Goal: Task Accomplishment & Management: Manage account settings

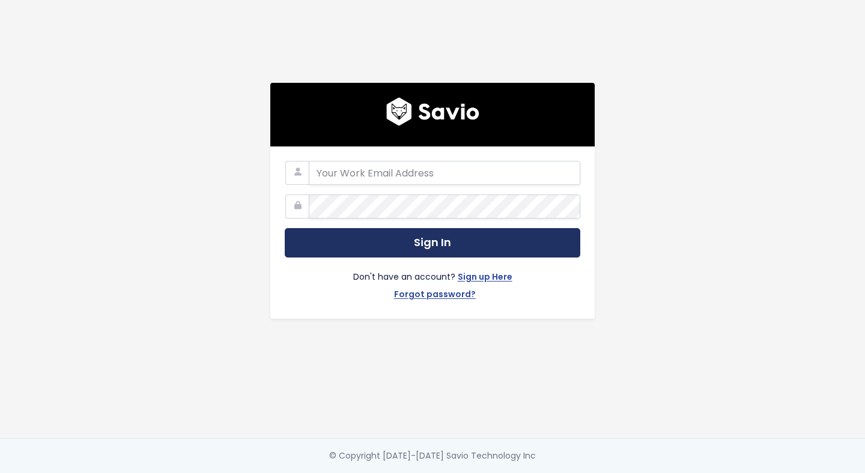
type input "product@paiger.co"
click at [452, 246] on button "Sign In" at bounding box center [432, 242] width 295 height 29
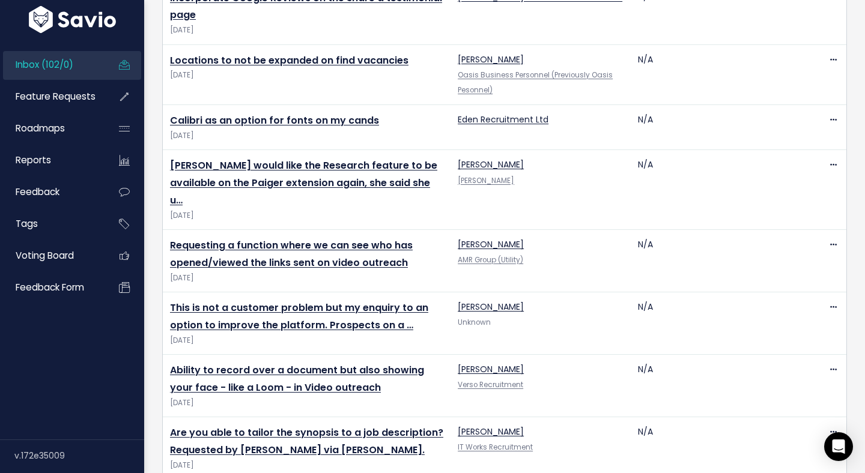
scroll to position [2597, 0]
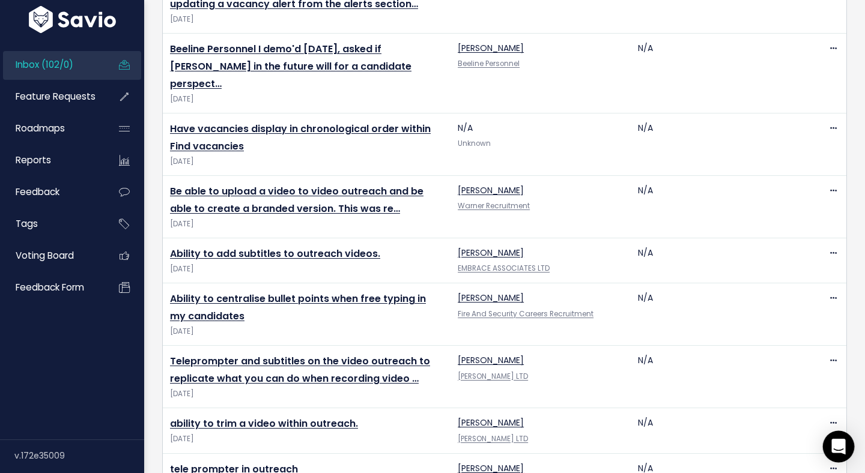
click at [838, 447] on icon "Open Intercom Messenger" at bounding box center [838, 447] width 14 height 16
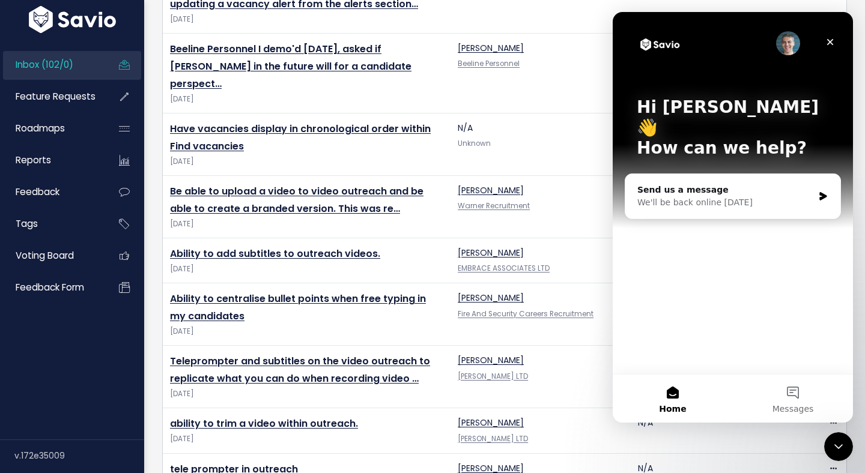
scroll to position [0, 0]
click at [832, 39] on icon "Close" at bounding box center [830, 42] width 7 height 7
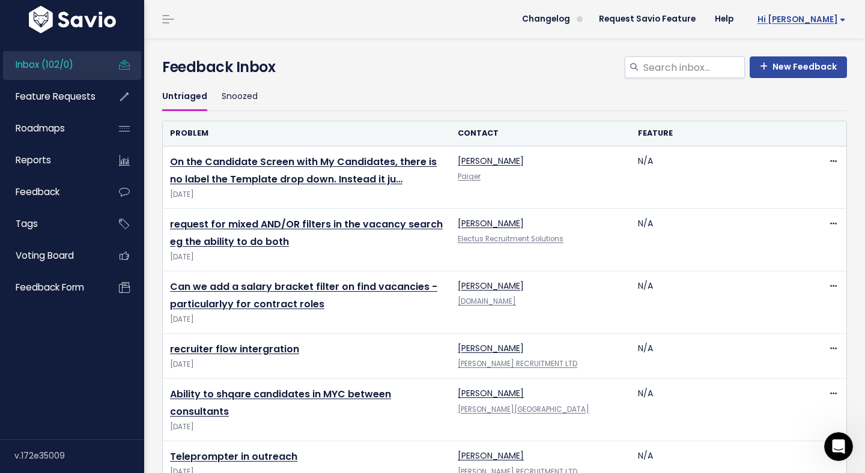
click at [831, 15] on span "Hi [PERSON_NAME]" at bounding box center [801, 19] width 88 height 9
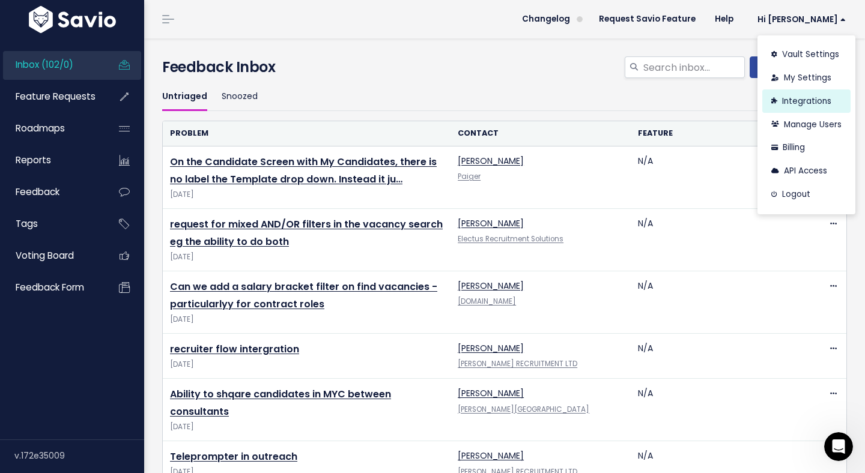
click at [815, 100] on link "Integrations" at bounding box center [806, 100] width 88 height 23
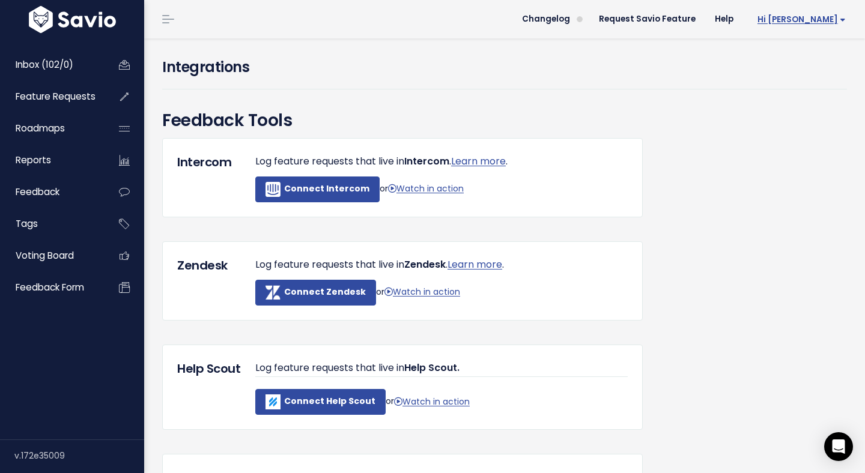
click at [825, 22] on span "Hi [PERSON_NAME]" at bounding box center [801, 19] width 88 height 9
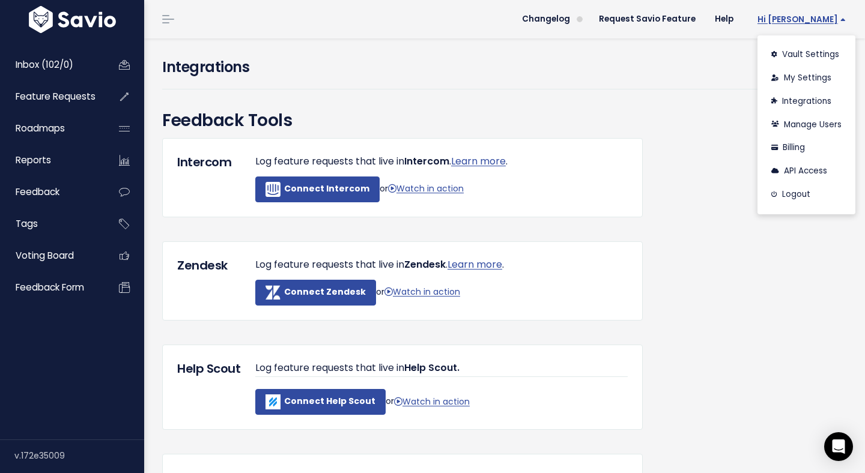
click at [822, 20] on span "Hi [PERSON_NAME]" at bounding box center [801, 19] width 88 height 9
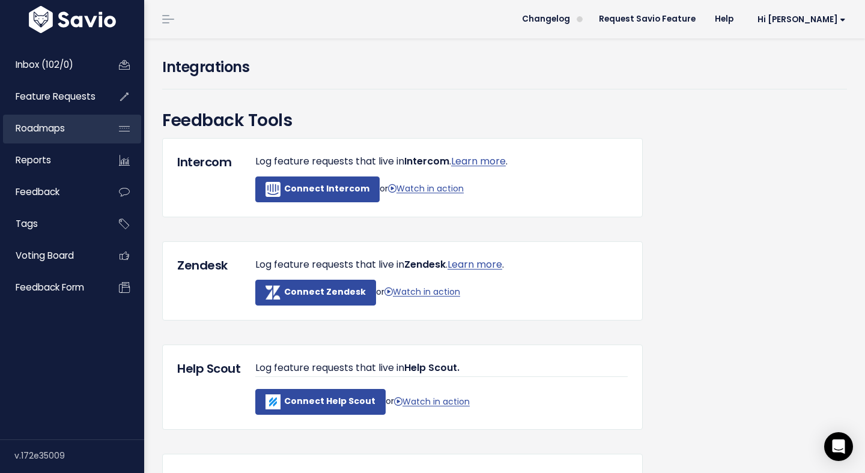
click at [65, 135] on span "Roadmaps" at bounding box center [40, 128] width 49 height 13
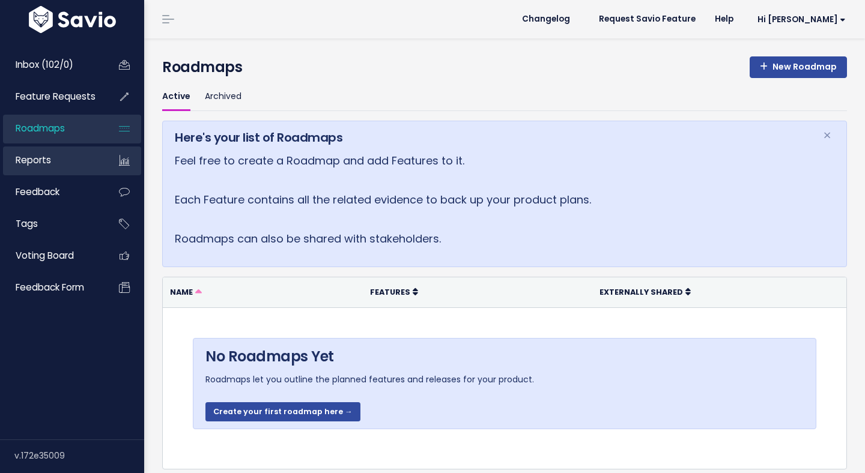
click at [64, 168] on link "Reports" at bounding box center [51, 161] width 97 height 28
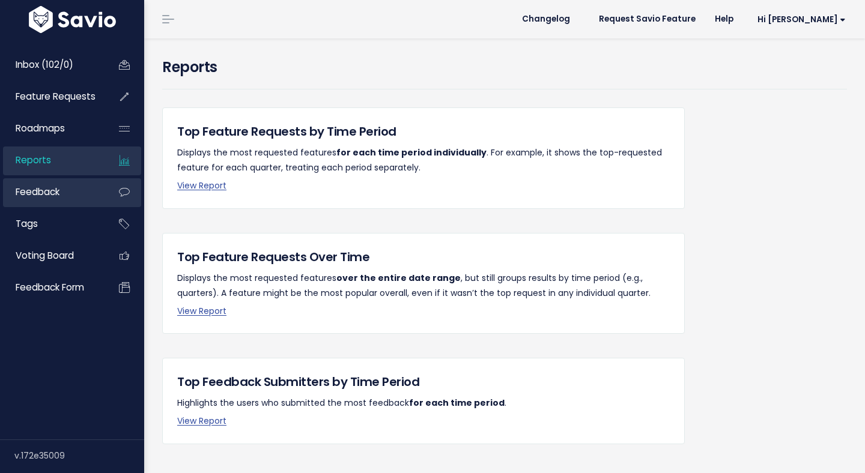
click at [65, 195] on link "Feedback" at bounding box center [51, 192] width 97 height 28
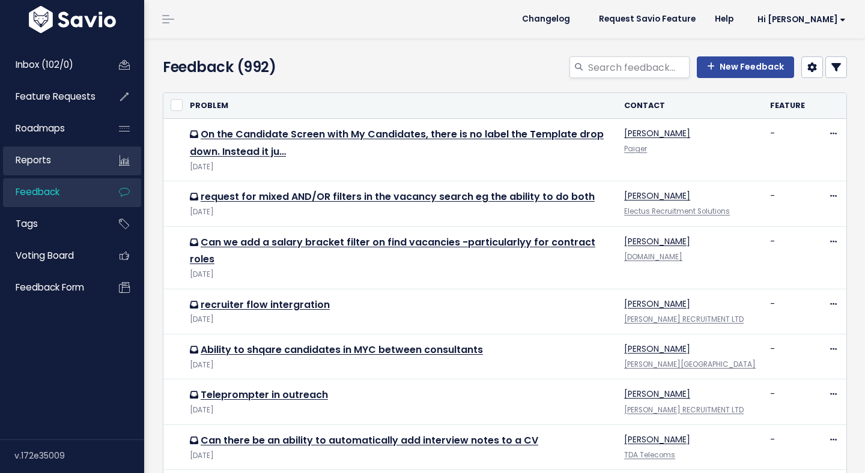
click at [62, 151] on link "Reports" at bounding box center [51, 161] width 97 height 28
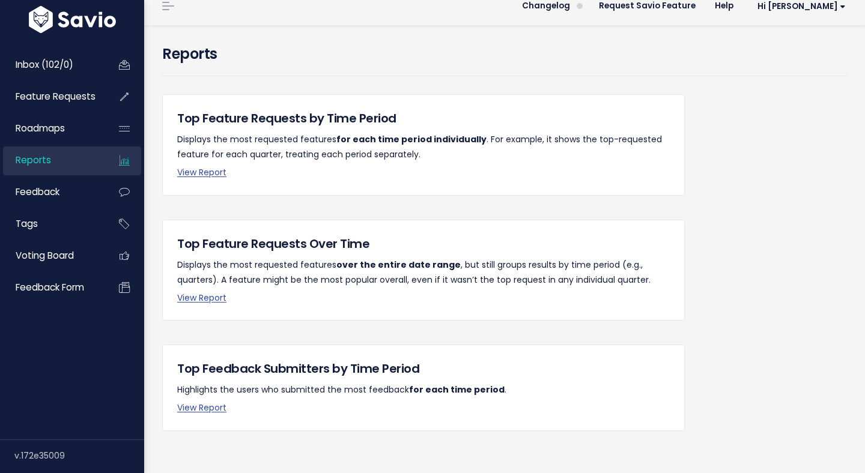
scroll to position [32, 0]
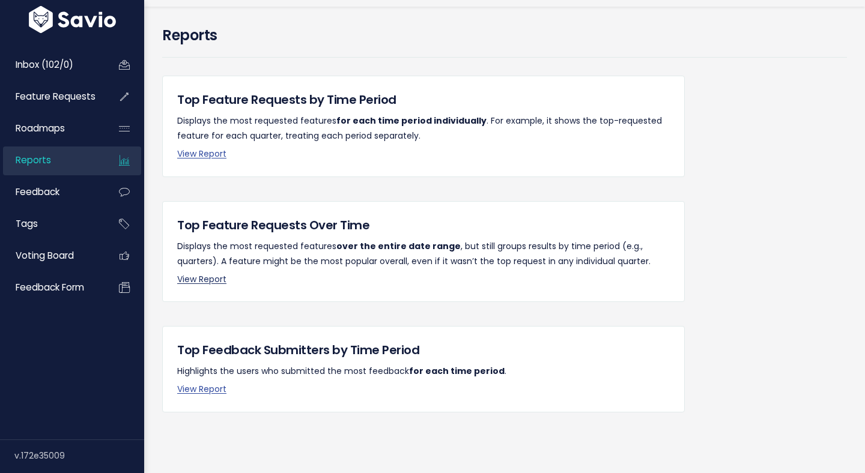
click at [202, 276] on link "View Report" at bounding box center [201, 279] width 49 height 12
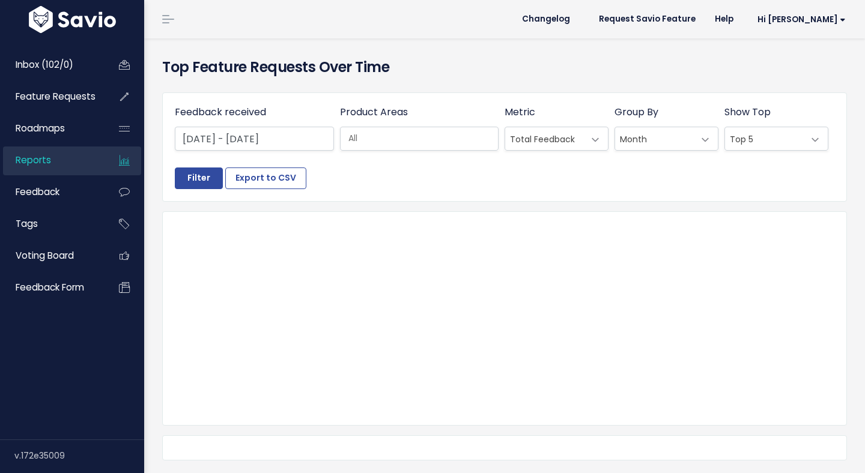
select select
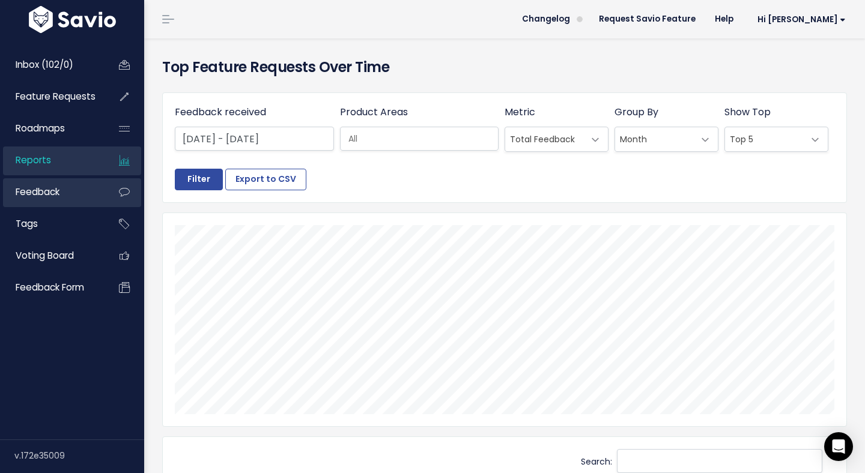
click at [52, 195] on span "Feedback" at bounding box center [38, 192] width 44 height 13
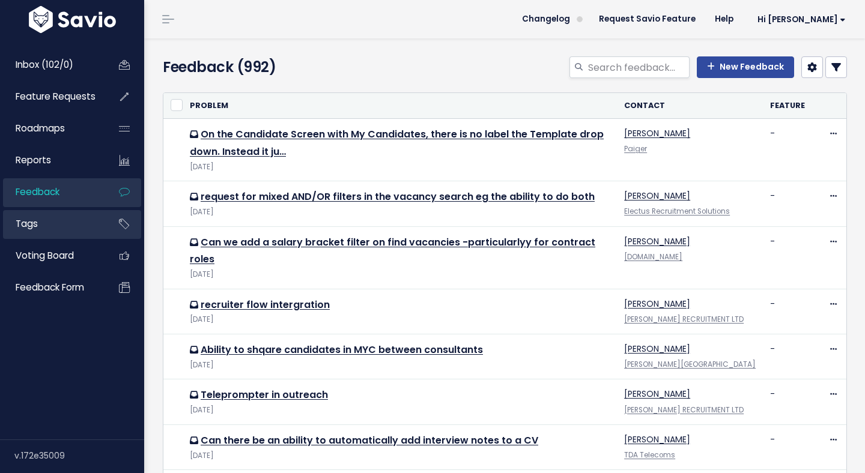
click at [65, 213] on link "Tags" at bounding box center [51, 224] width 97 height 28
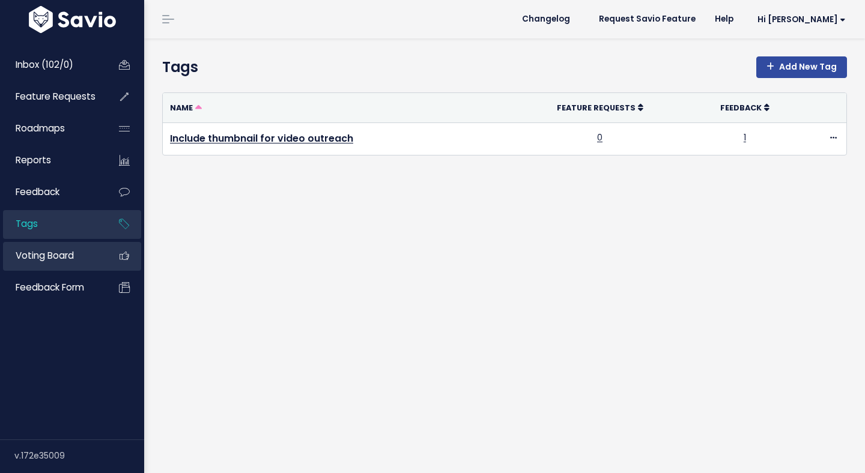
click at [69, 253] on span "Voting Board" at bounding box center [45, 255] width 58 height 13
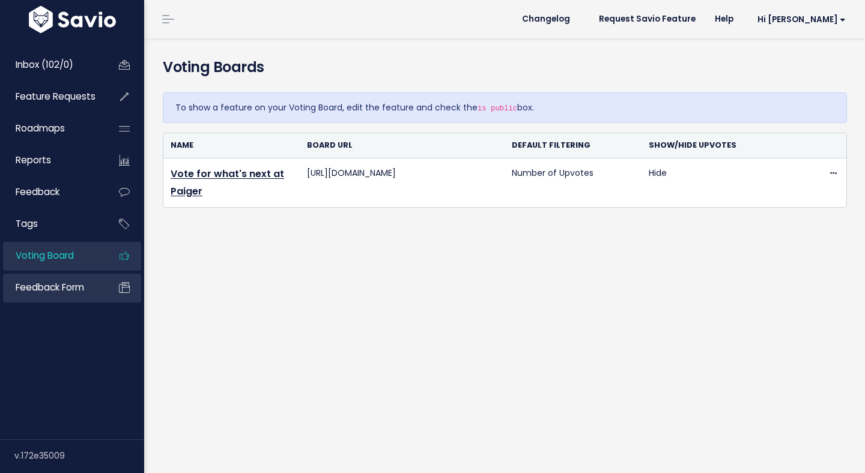
click at [73, 294] on span "Feedback form" at bounding box center [50, 287] width 68 height 13
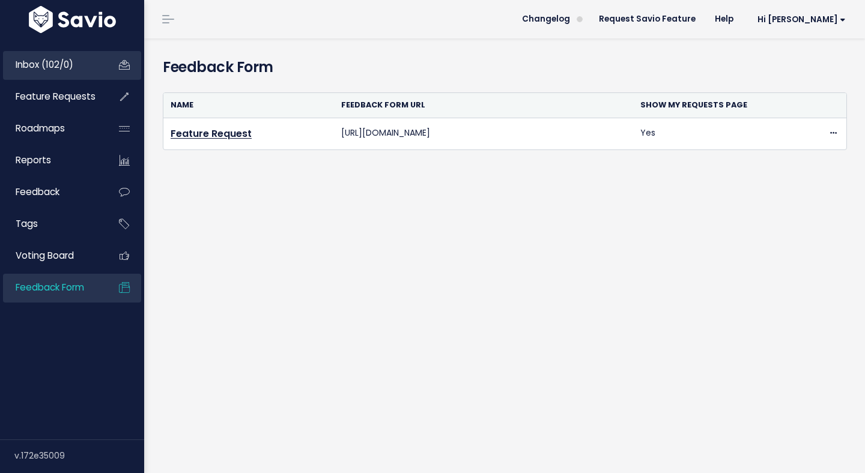
click at [70, 65] on span "Inbox (102/0)" at bounding box center [45, 64] width 58 height 13
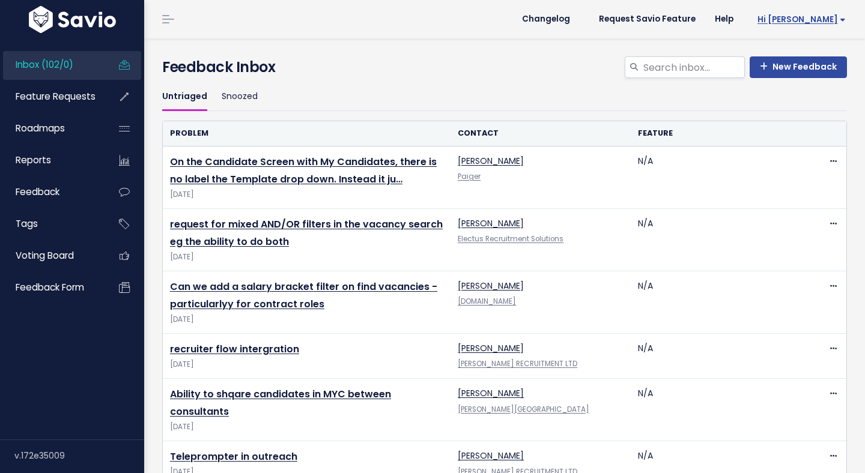
click at [825, 25] on link "Hi [PERSON_NAME]" at bounding box center [799, 19] width 112 height 19
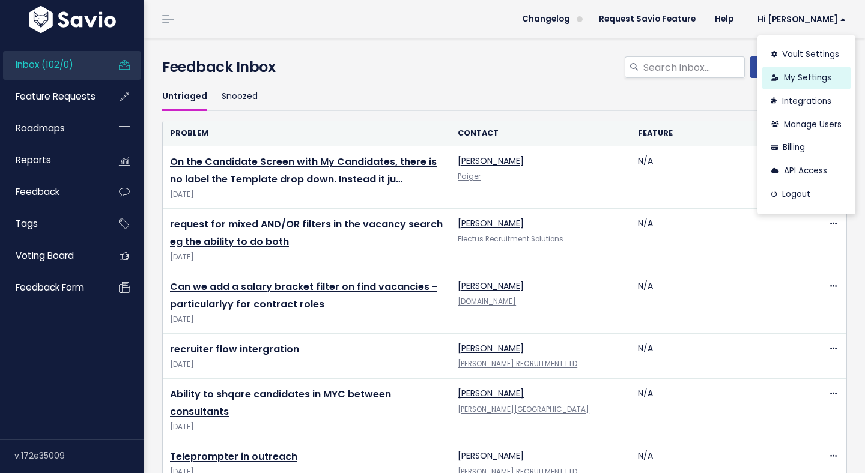
click at [813, 78] on link "My Settings" at bounding box center [806, 78] width 88 height 23
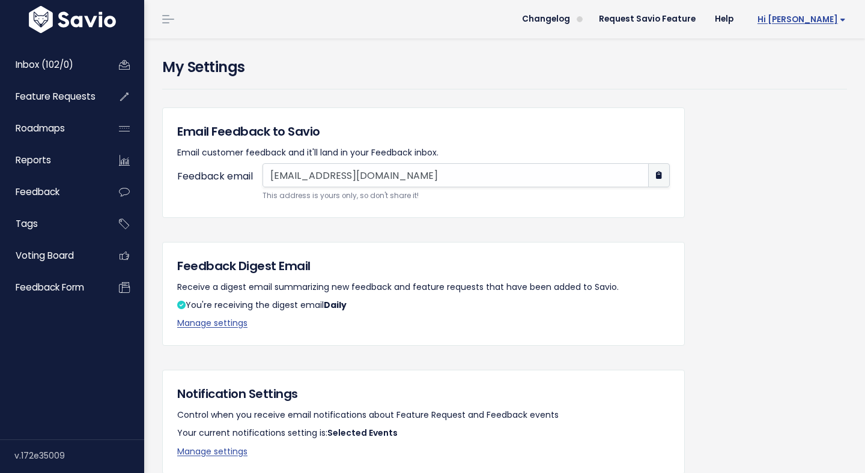
click at [822, 15] on span "Hi [PERSON_NAME]" at bounding box center [801, 19] width 88 height 9
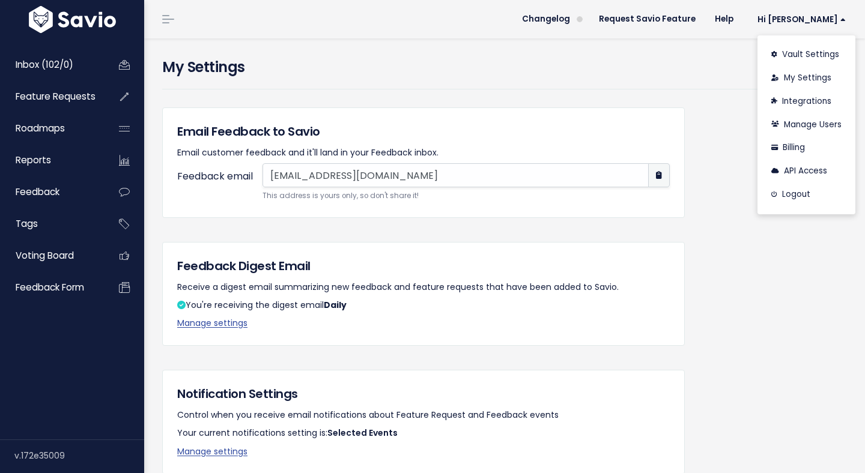
click at [671, 286] on div "Feedback Digest Email Receive a digest email summarizing new feedback and featu…" at bounding box center [423, 294] width 522 height 104
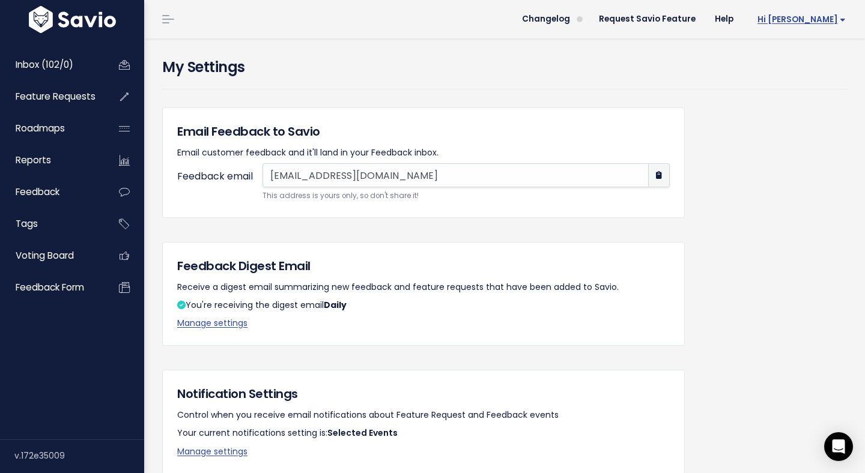
click at [814, 20] on span "Hi [PERSON_NAME]" at bounding box center [801, 19] width 88 height 9
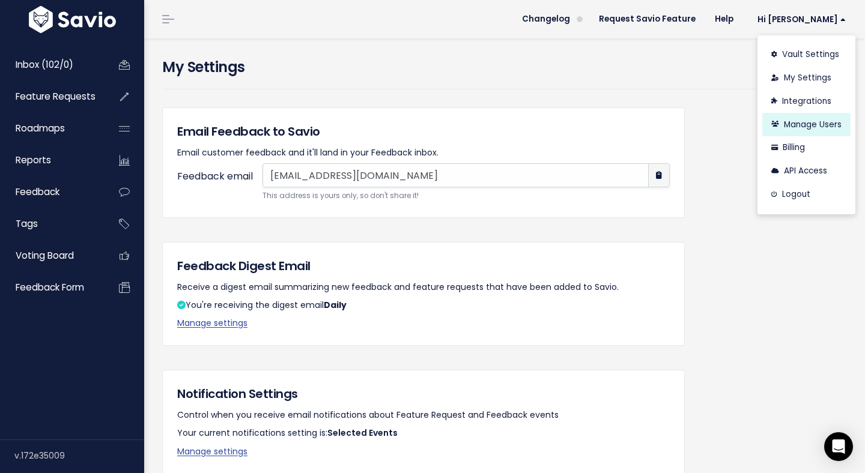
click at [796, 123] on link "Manage Users" at bounding box center [806, 124] width 88 height 23
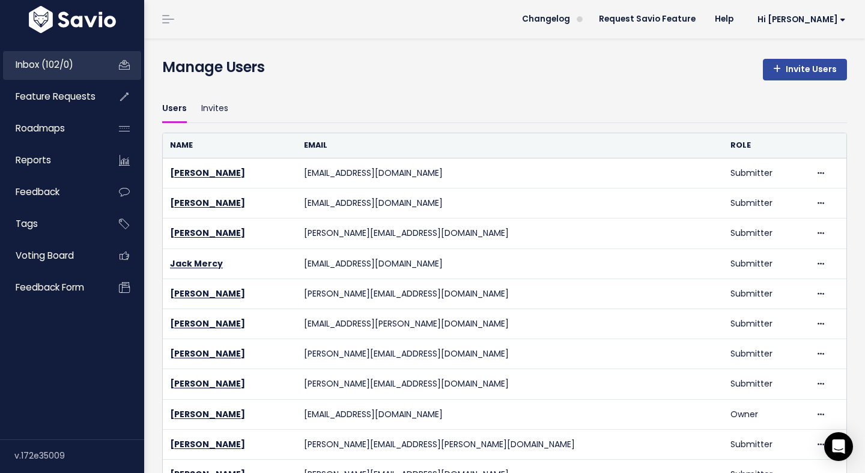
click at [58, 69] on span "Inbox (102/0)" at bounding box center [45, 64] width 58 height 13
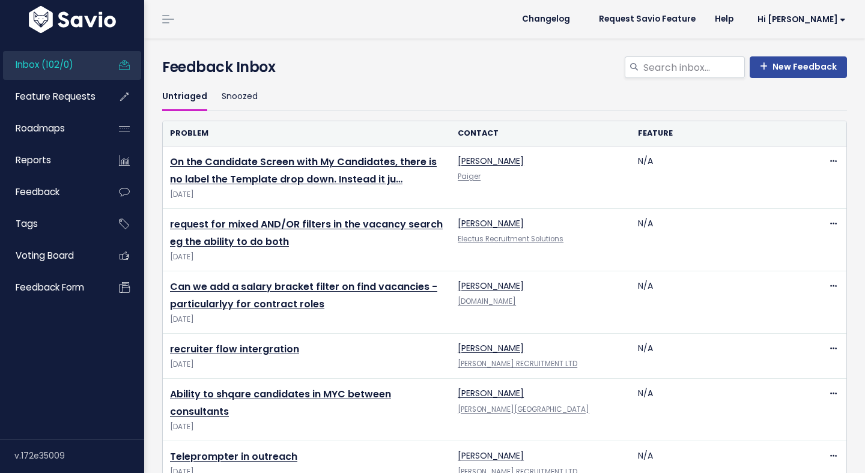
click at [169, 25] on li at bounding box center [166, 19] width 24 height 34
click at [168, 21] on link at bounding box center [168, 19] width 19 height 11
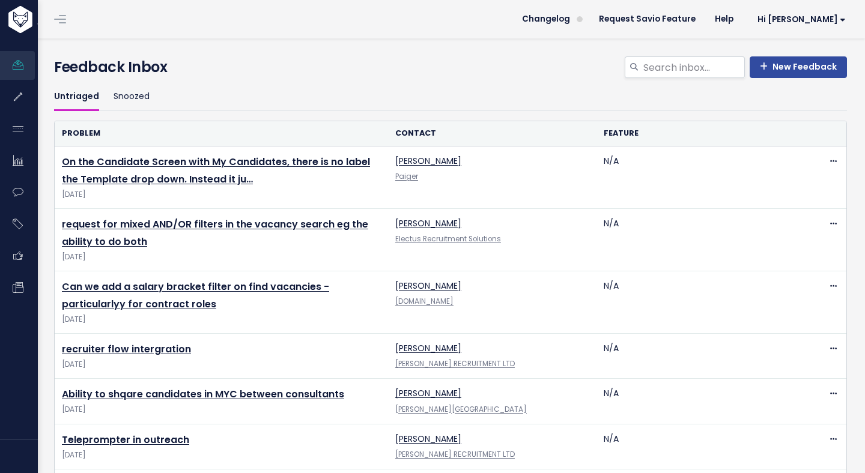
click at [62, 17] on link at bounding box center [59, 19] width 19 height 11
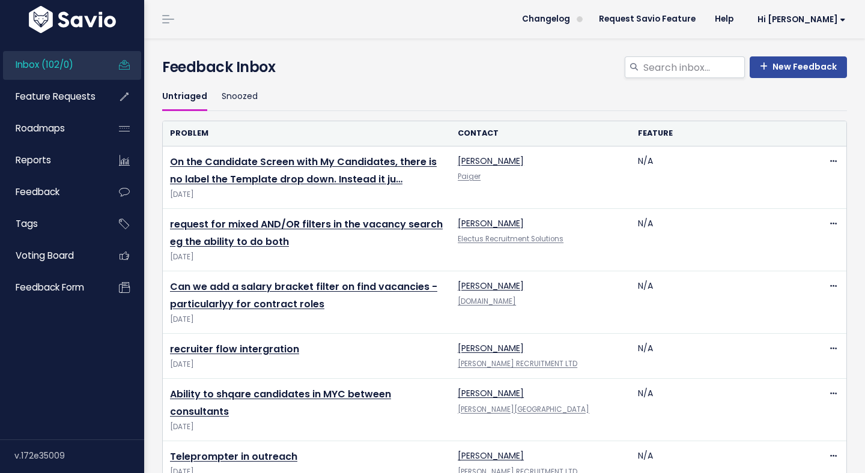
click at [159, 14] on link at bounding box center [168, 19] width 19 height 11
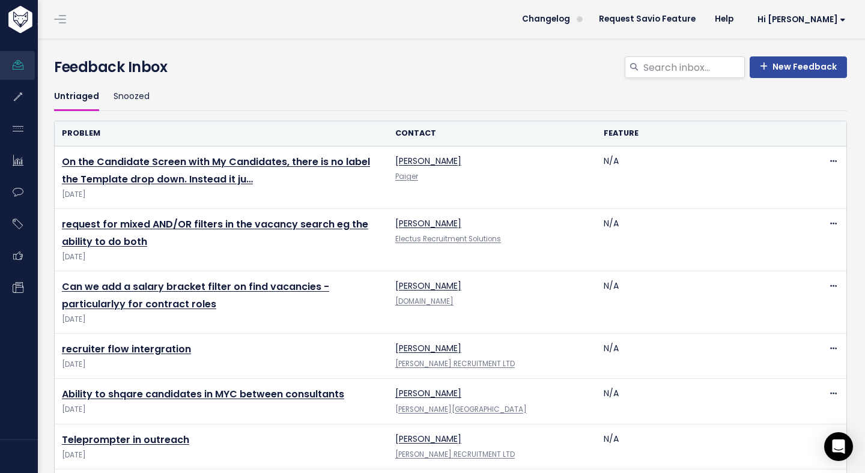
click at [53, 20] on link at bounding box center [59, 19] width 19 height 11
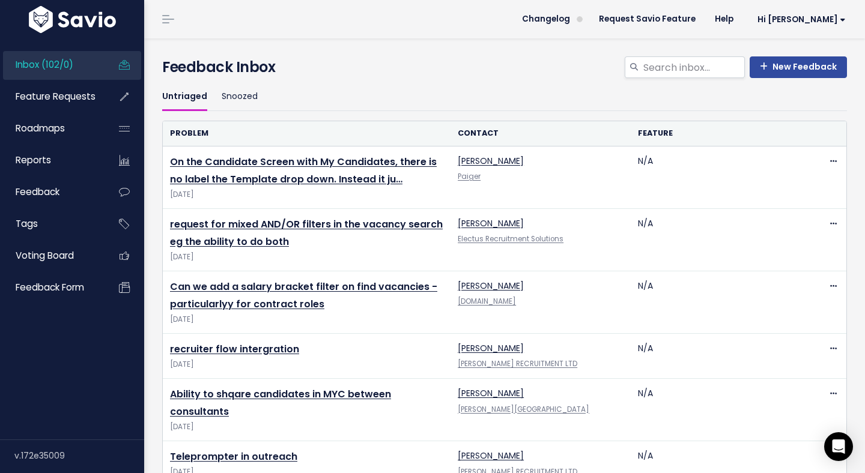
click at [148, 16] on header "Changelog Request Savio Feature Help Hi Lisa Vault Settings My Settings Integra…" at bounding box center [504, 19] width 721 height 38
click at [153, 16] on header "Changelog Request Savio Feature Help Hi Lisa Vault Settings My Settings Integra…" at bounding box center [504, 19] width 721 height 38
click at [162, 16] on link at bounding box center [168, 19] width 19 height 11
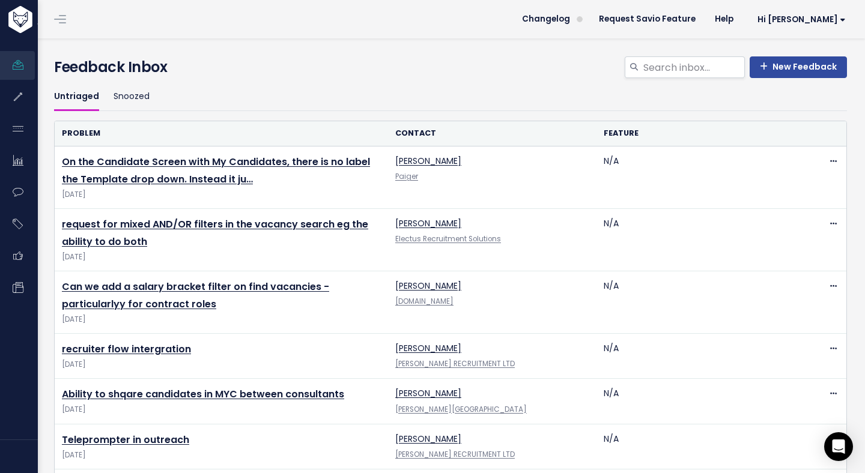
click at [61, 13] on li at bounding box center [58, 19] width 24 height 34
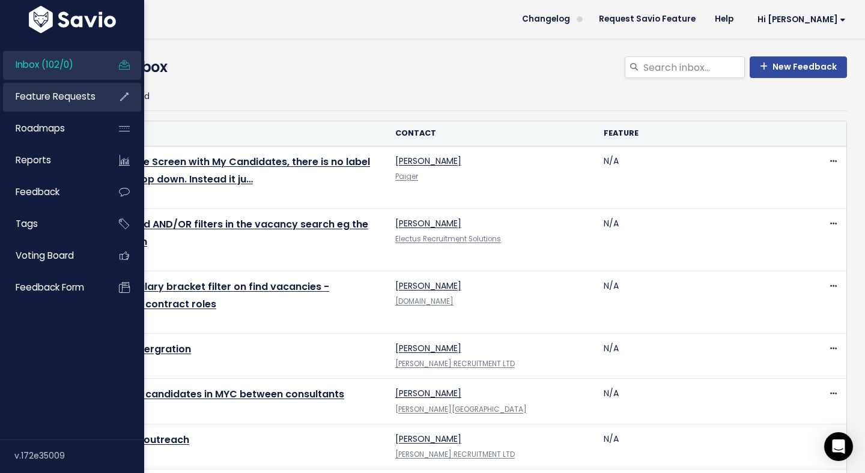
click at [43, 89] on link "Feature Requests" at bounding box center [51, 97] width 97 height 28
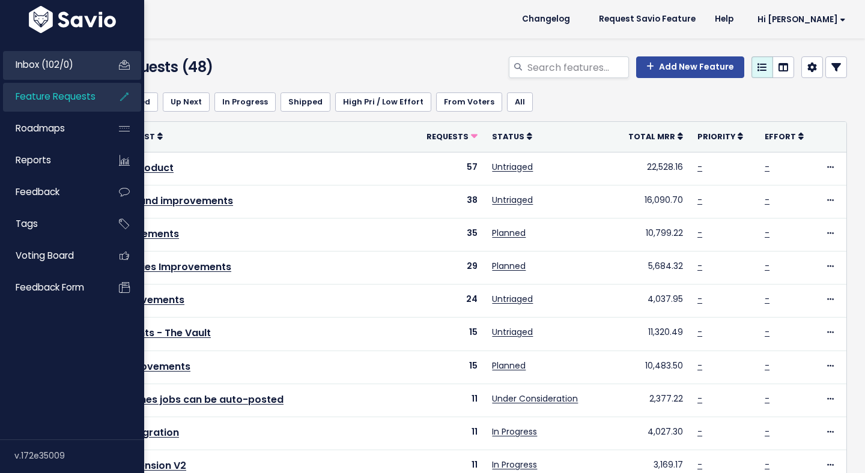
click at [27, 63] on span "Inbox (102/0)" at bounding box center [45, 64] width 58 height 13
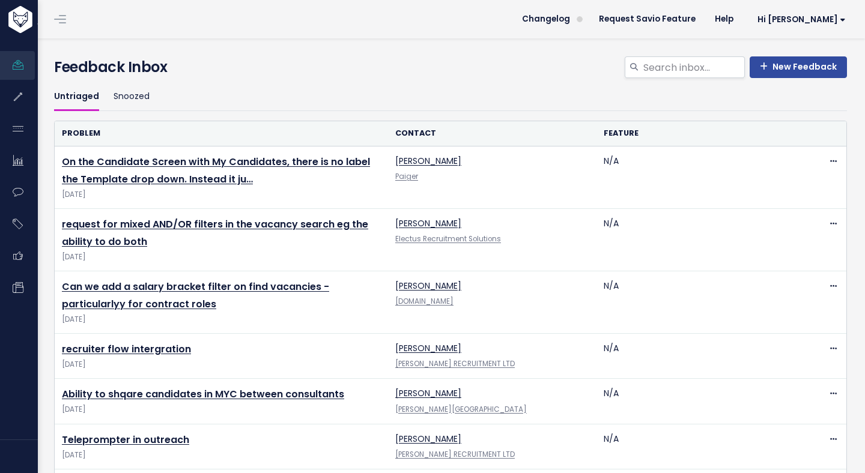
click at [55, 16] on link at bounding box center [59, 19] width 19 height 11
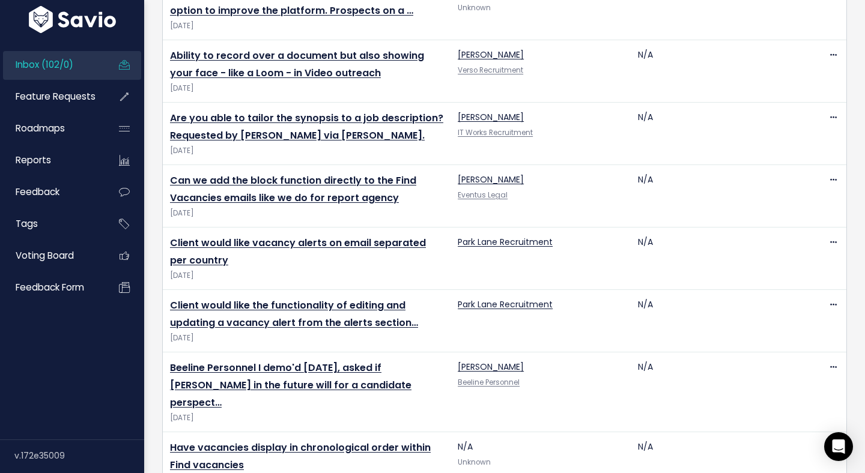
scroll to position [2597, 0]
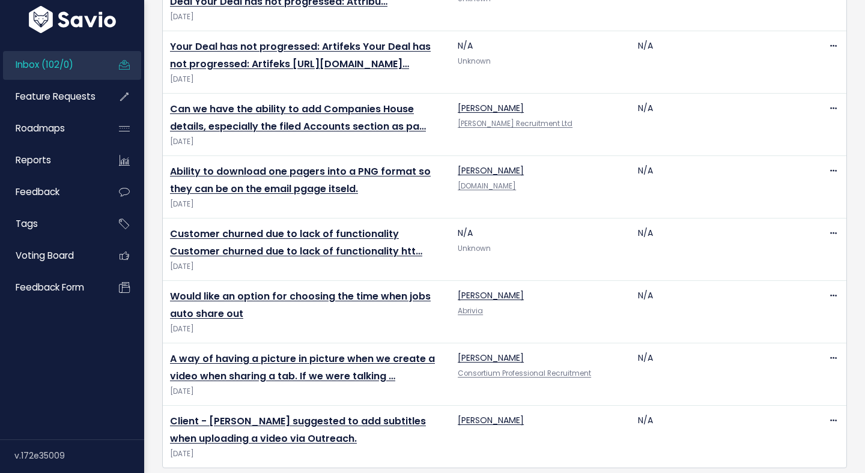
scroll to position [2736, 0]
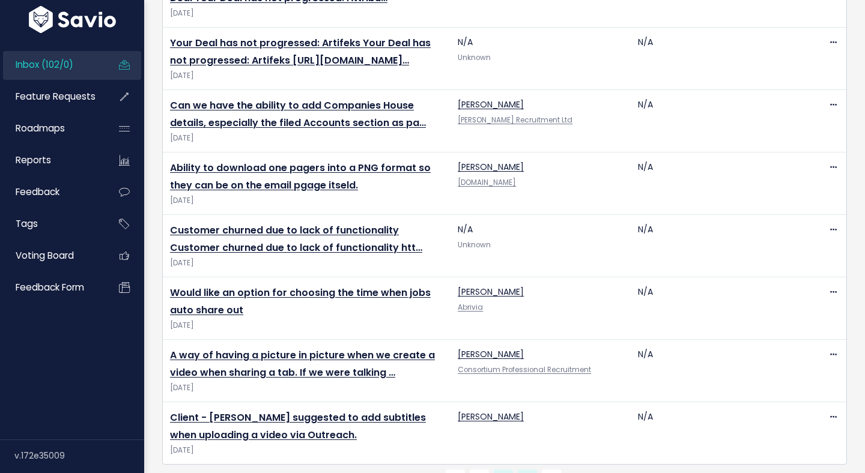
click at [533, 470] on link "3" at bounding box center [527, 479] width 19 height 19
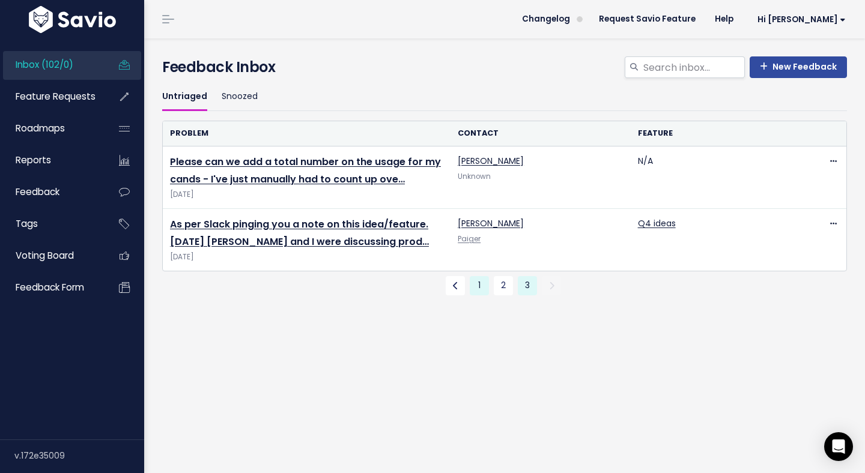
click at [473, 291] on link "1" at bounding box center [479, 285] width 19 height 19
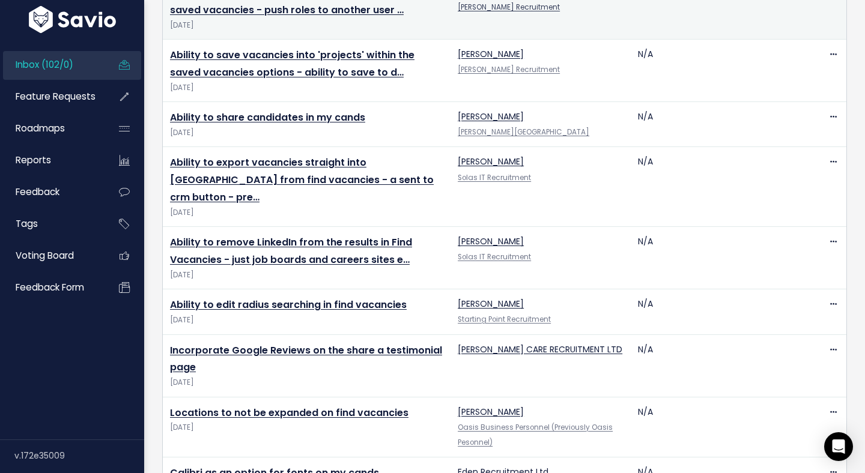
scroll to position [1611, 0]
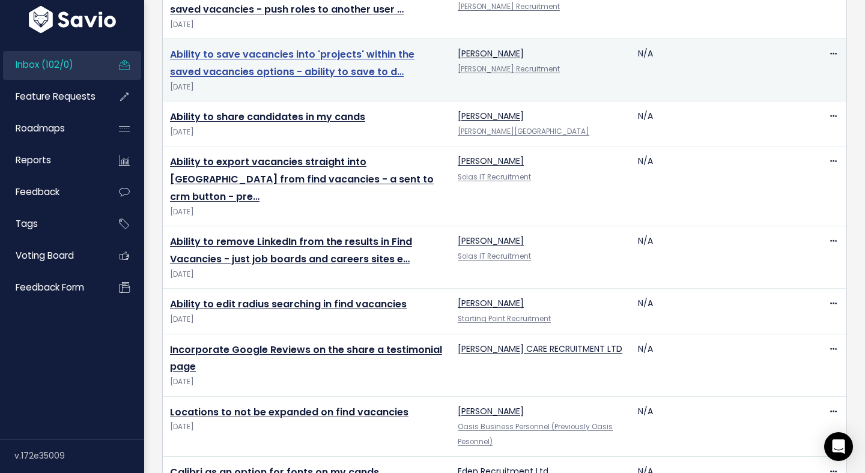
click at [367, 47] on link "Ability to save vacancies into 'projects' within the saved vacancies options - …" at bounding box center [292, 62] width 244 height 31
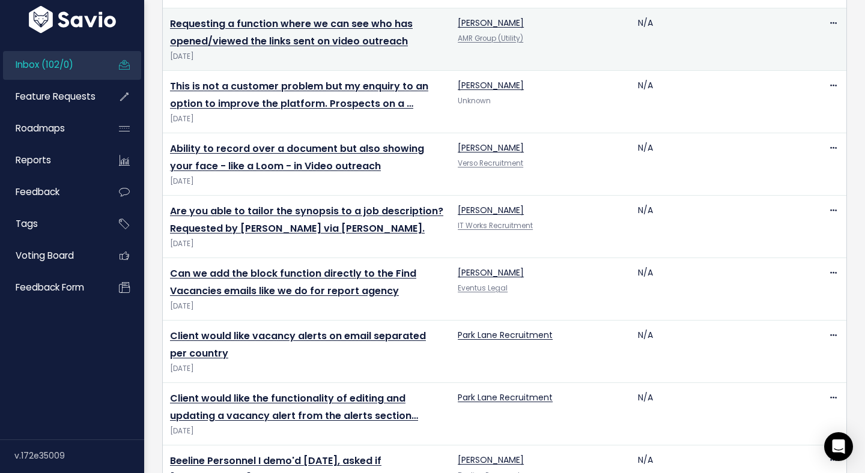
scroll to position [2185, 0]
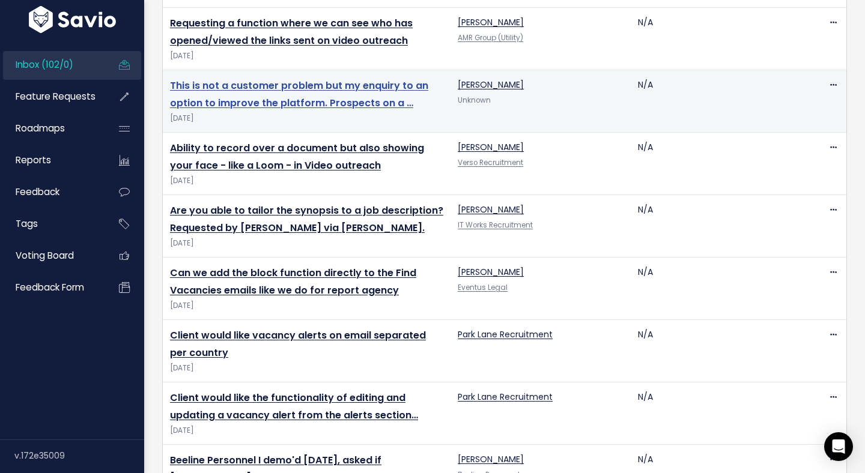
click at [387, 79] on link "This is not a customer problem but my enquiry to an option to improve the platf…" at bounding box center [299, 94] width 258 height 31
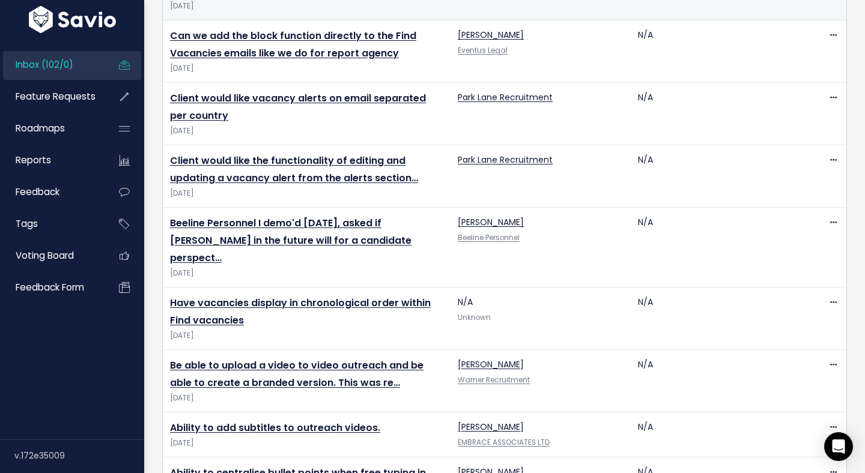
scroll to position [2425, 0]
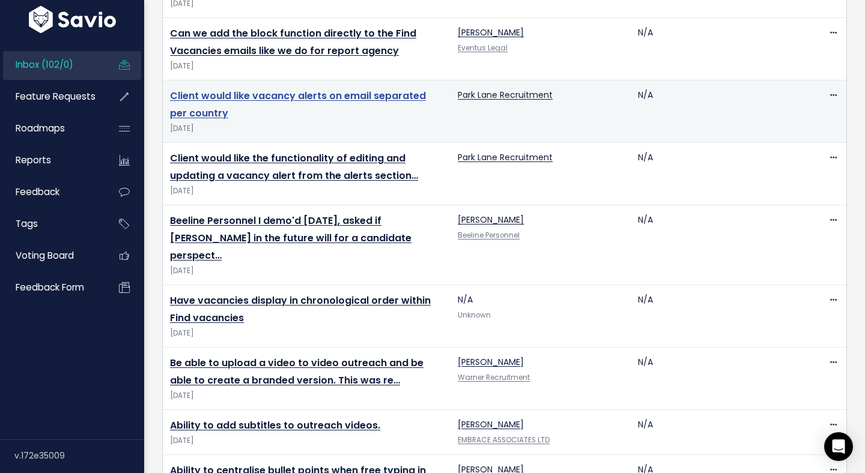
click at [392, 89] on link "Client would like vacancy alerts on email separated per country" at bounding box center [298, 104] width 256 height 31
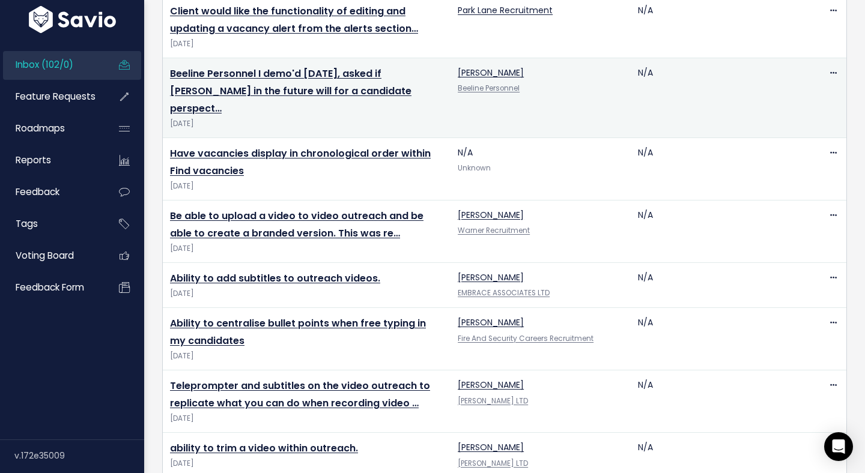
scroll to position [2574, 0]
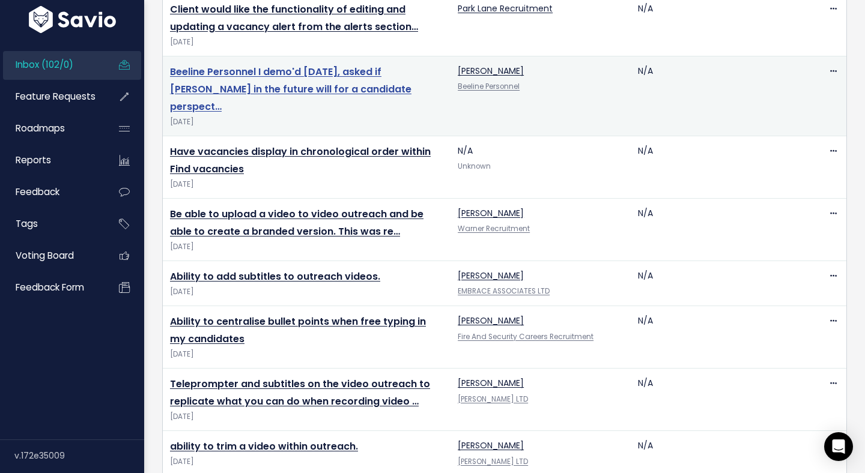
click at [356, 65] on link "Beeline Personnel I demo'd 11th August, asked if Paiger in the future will for …" at bounding box center [290, 89] width 241 height 49
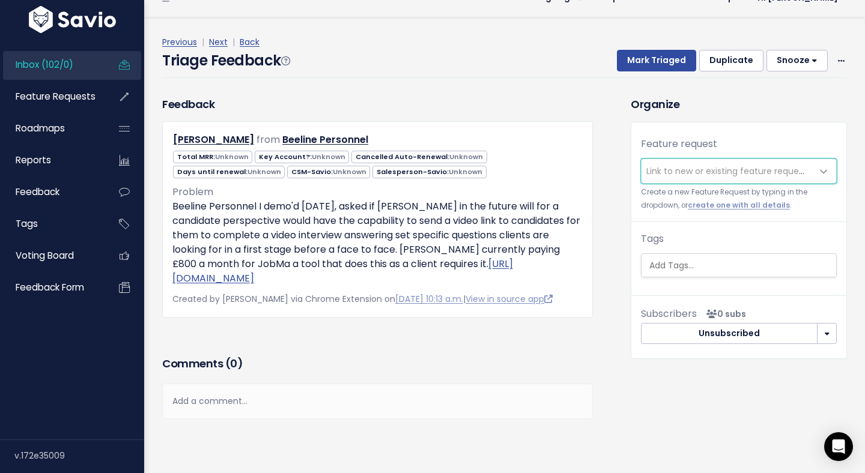
scroll to position [24, 0]
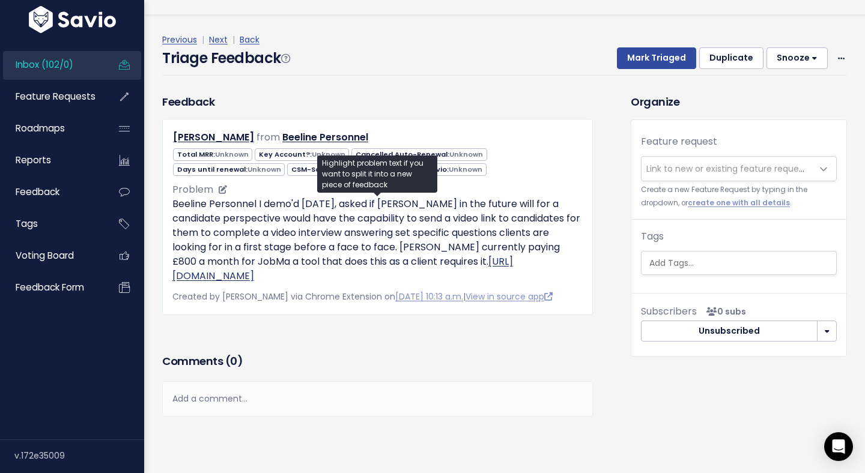
click at [476, 275] on link "[URL][DOMAIN_NAME]" at bounding box center [342, 269] width 340 height 28
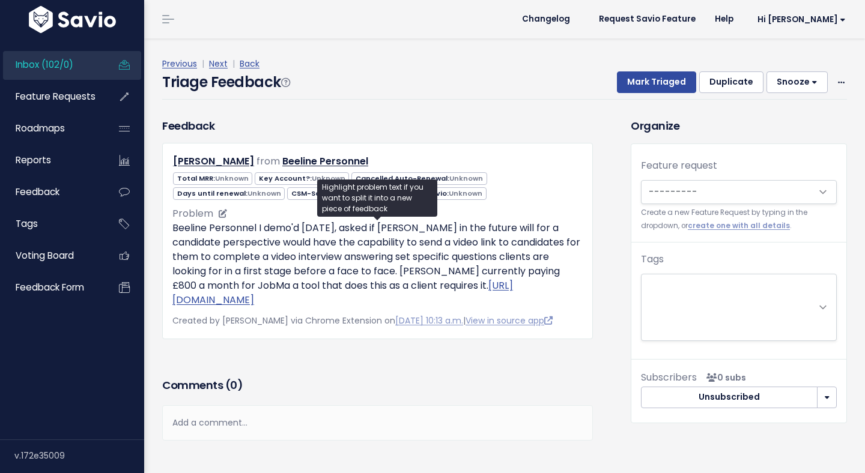
scroll to position [24, 0]
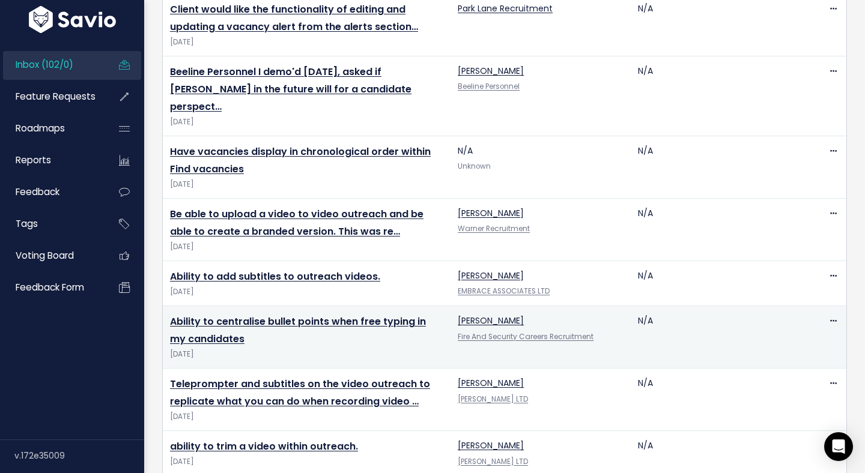
scroll to position [2597, 0]
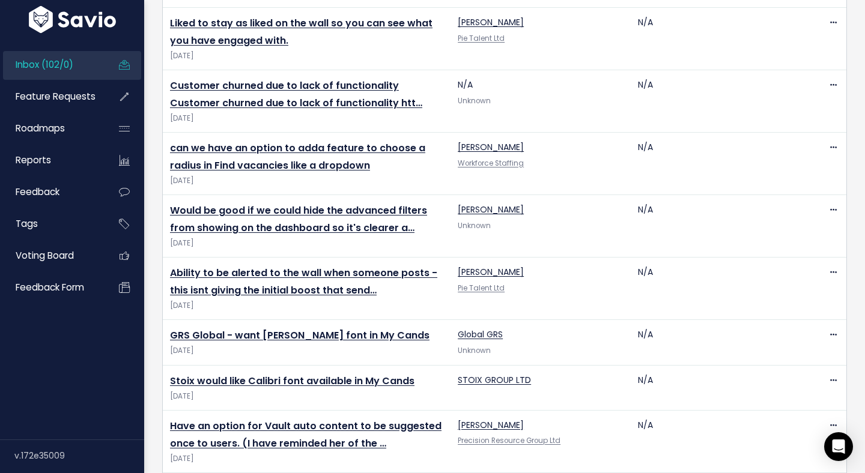
scroll to position [2736, 0]
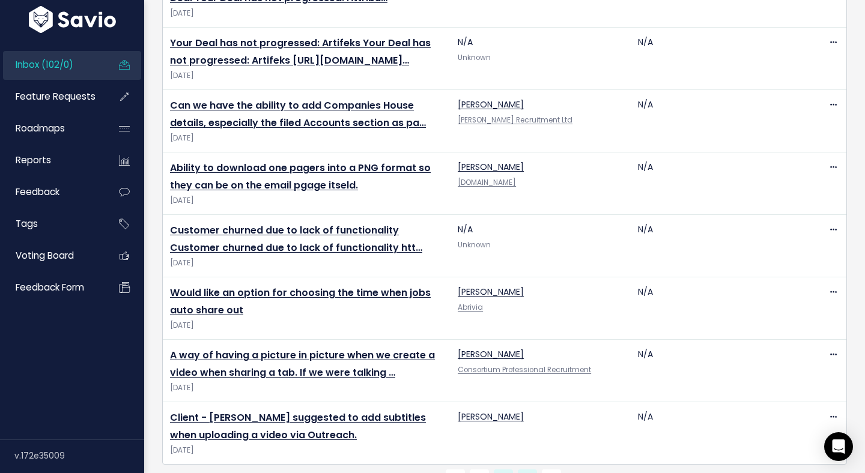
click at [521, 470] on link "3" at bounding box center [527, 479] width 19 height 19
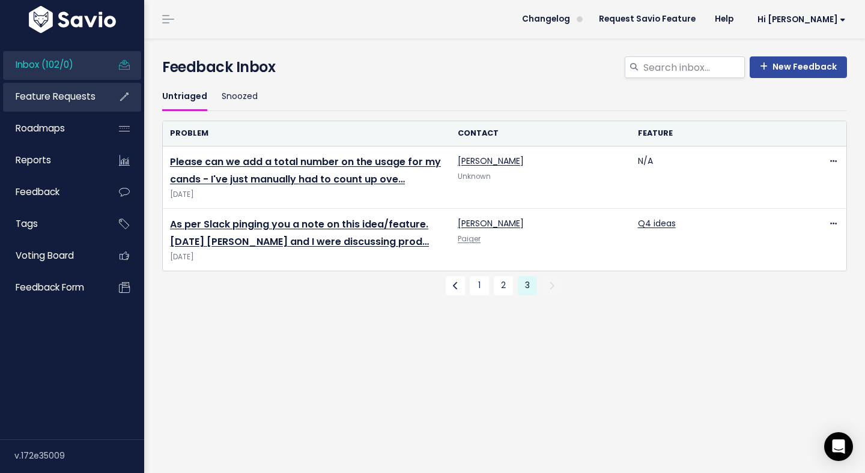
click at [76, 92] on span "Feature Requests" at bounding box center [56, 96] width 80 height 13
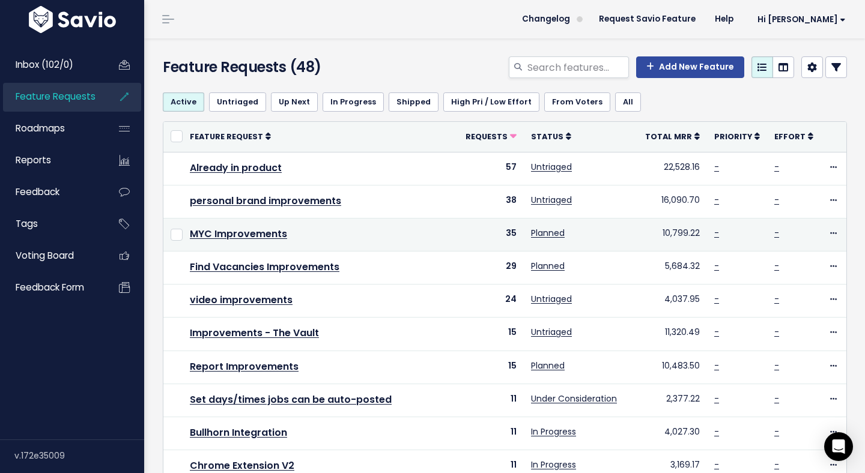
scroll to position [419, 0]
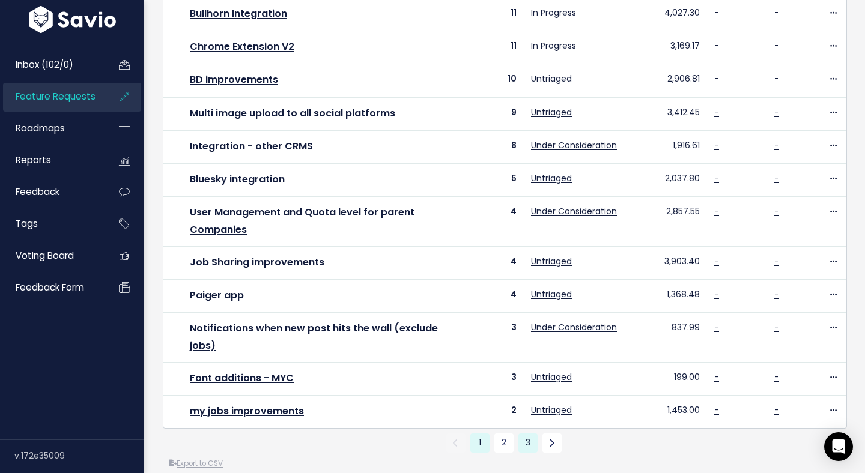
click at [532, 434] on link "3" at bounding box center [527, 443] width 19 height 19
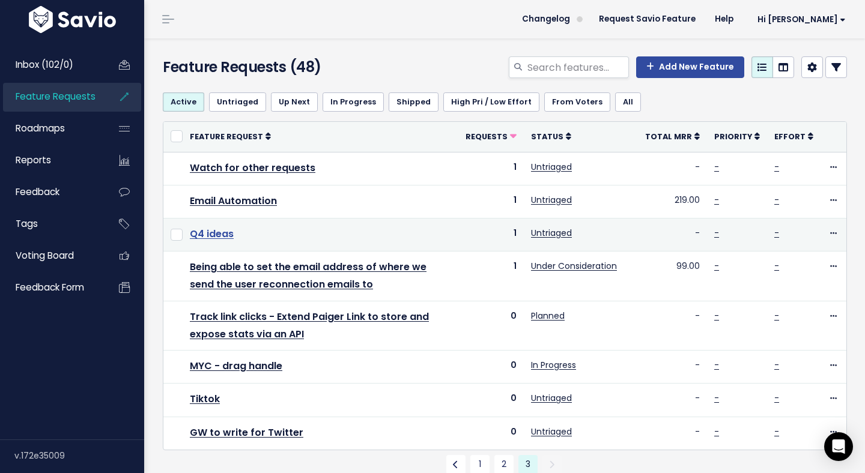
click at [227, 236] on link "Q4 ideas" at bounding box center [212, 234] width 44 height 14
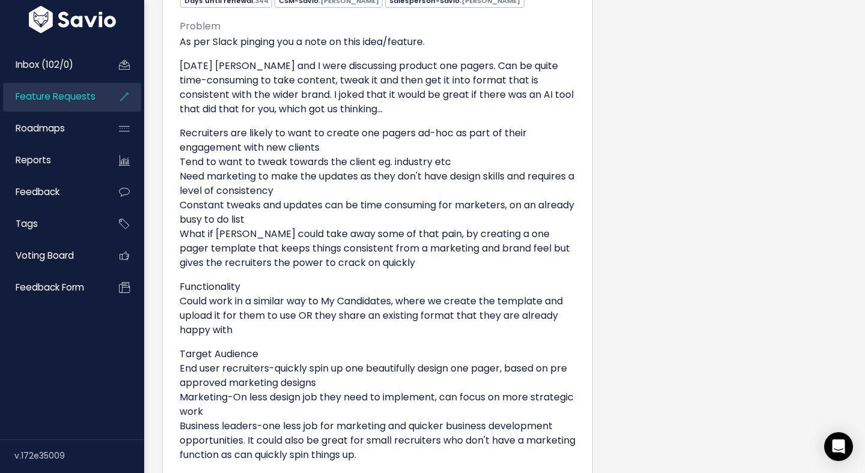
scroll to position [743, 0]
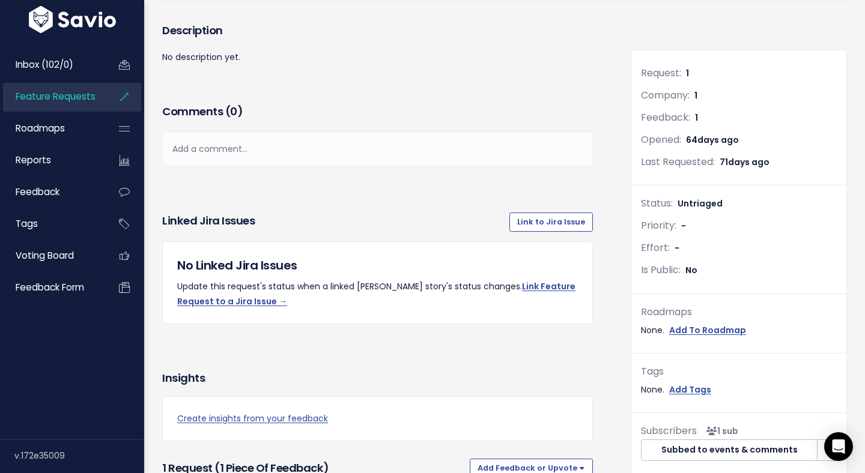
scroll to position [46, 0]
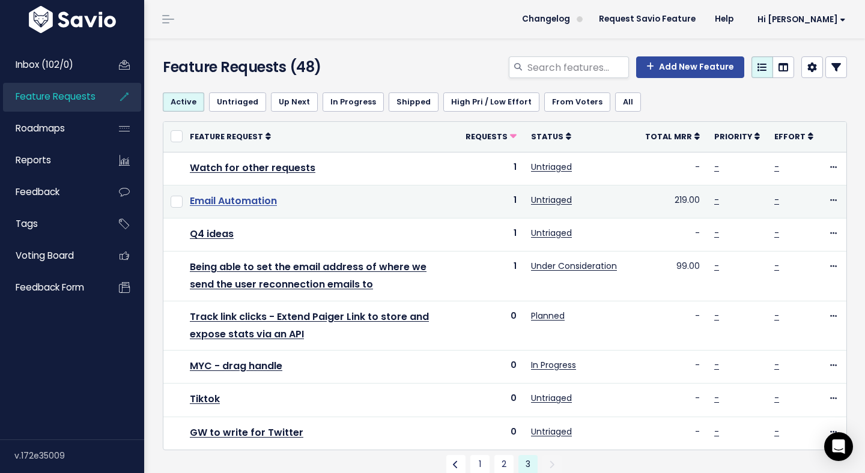
click at [254, 198] on link "Email Automation" at bounding box center [233, 201] width 87 height 14
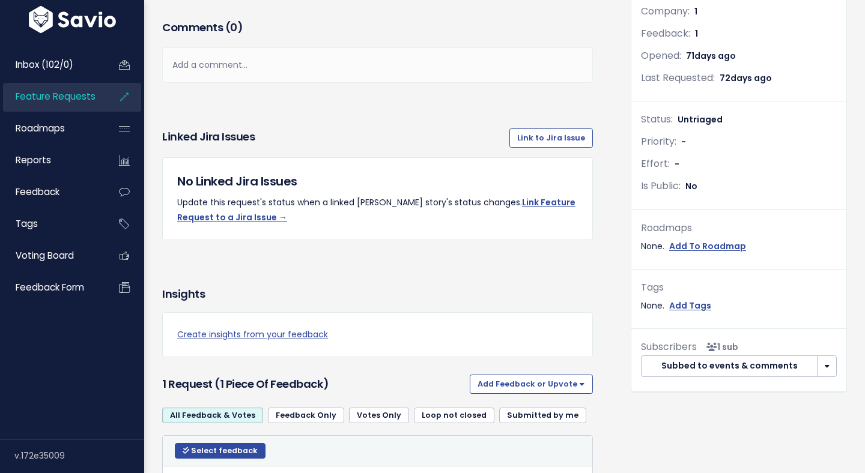
scroll to position [470, 0]
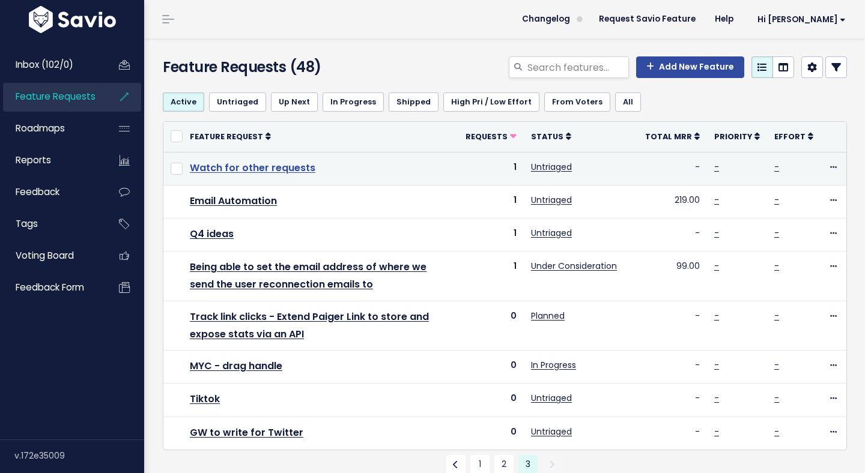
click at [270, 170] on link "Watch for other requests" at bounding box center [253, 168] width 126 height 14
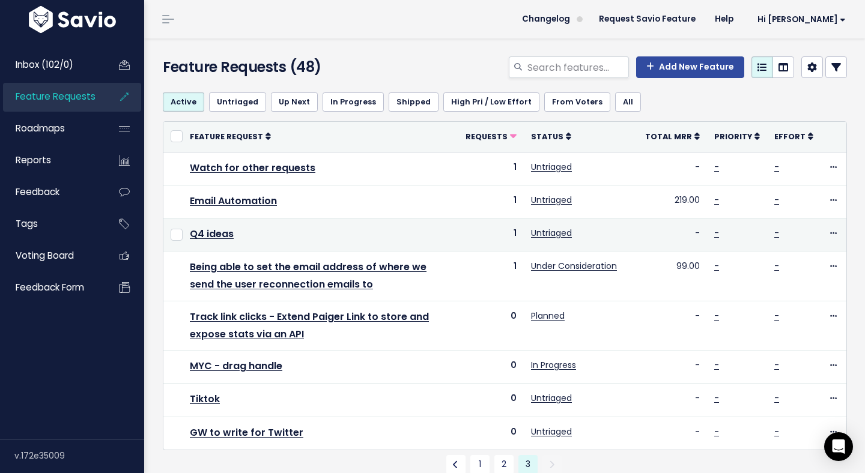
scroll to position [38, 0]
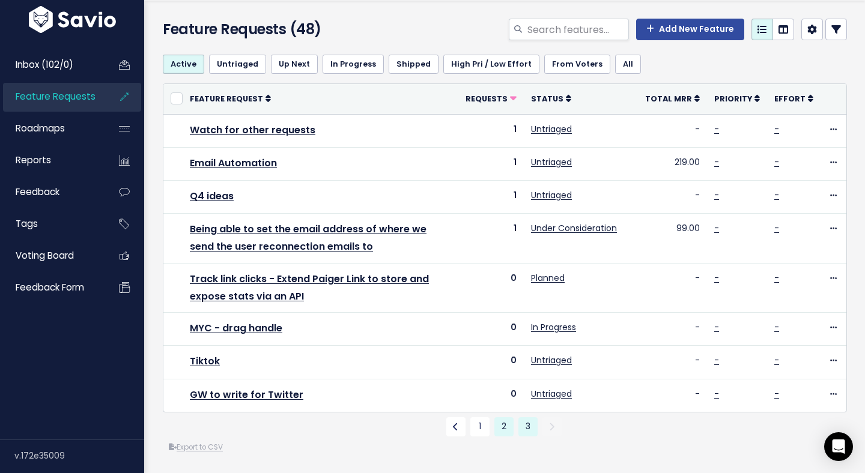
click at [503, 430] on link "2" at bounding box center [503, 426] width 19 height 19
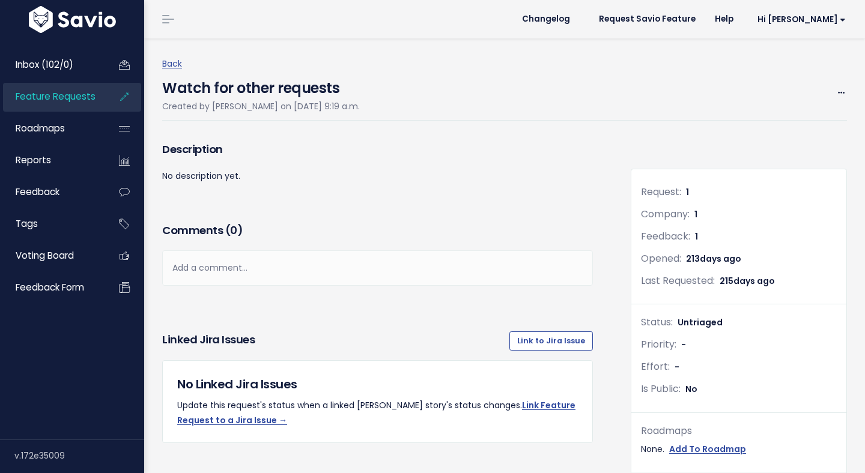
scroll to position [476, 0]
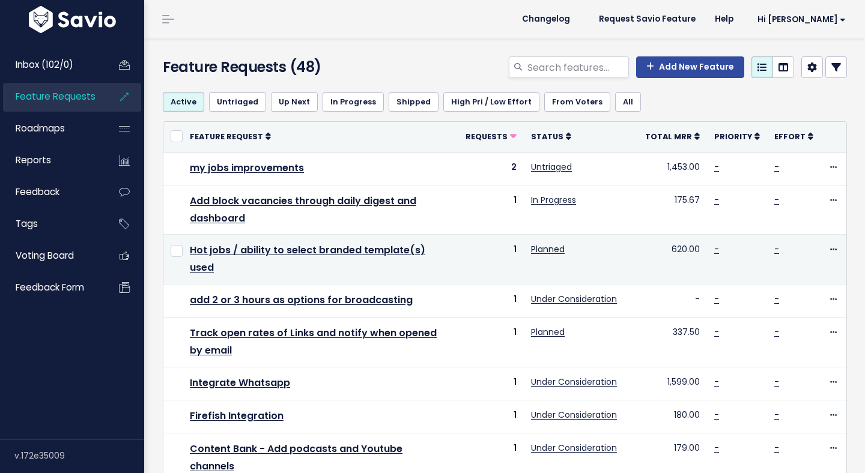
scroll to position [452, 0]
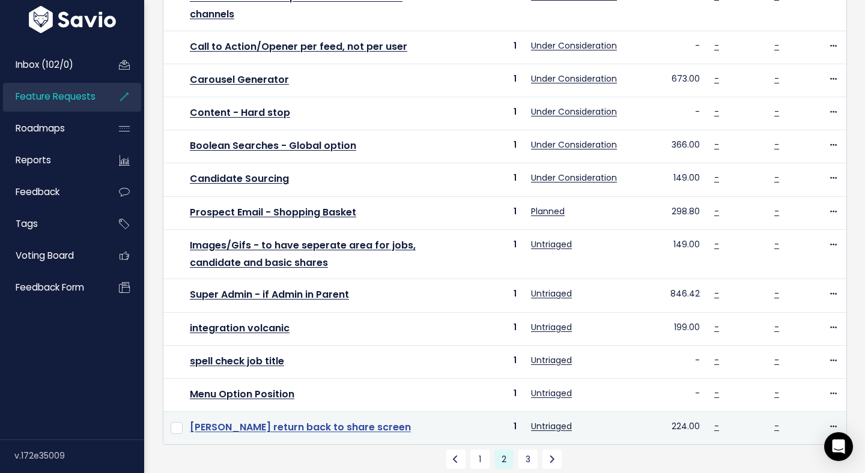
click at [356, 420] on link "Hashtags return back to share screen" at bounding box center [300, 427] width 221 height 14
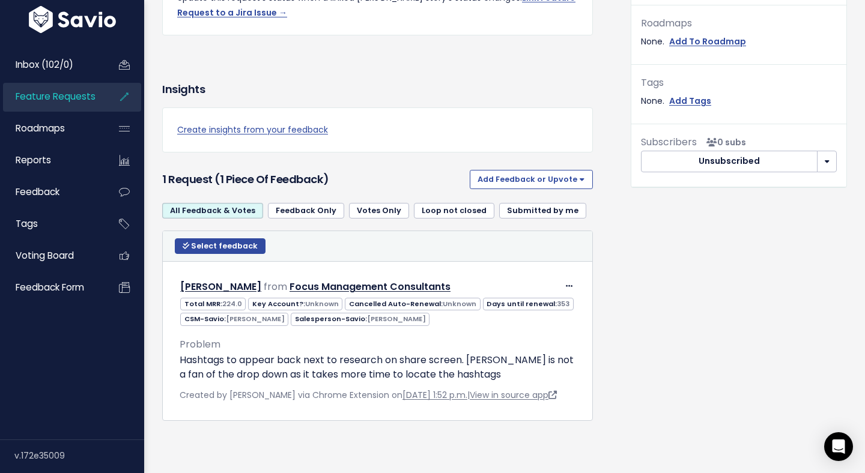
scroll to position [153, 0]
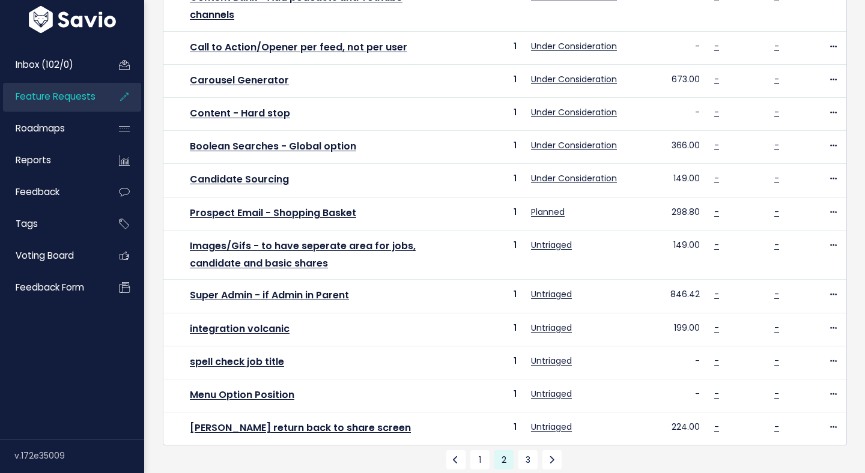
scroll to position [452, 0]
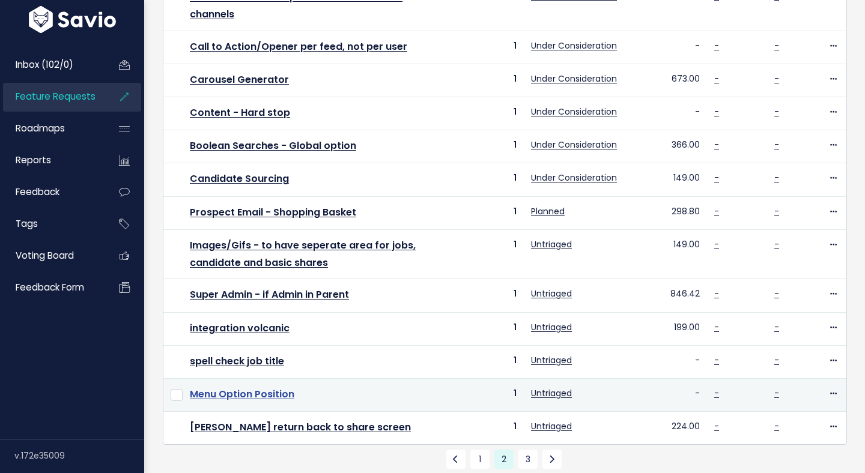
click at [265, 387] on link "Menu Option Position" at bounding box center [242, 394] width 104 height 14
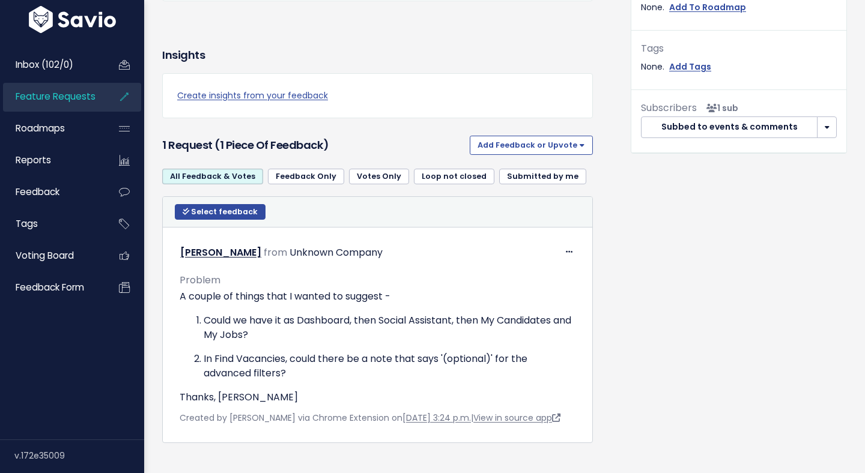
scroll to position [479, 0]
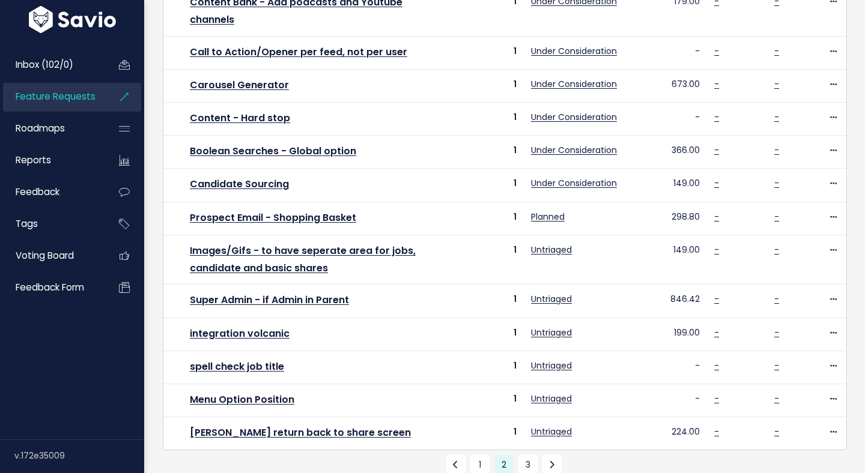
scroll to position [452, 0]
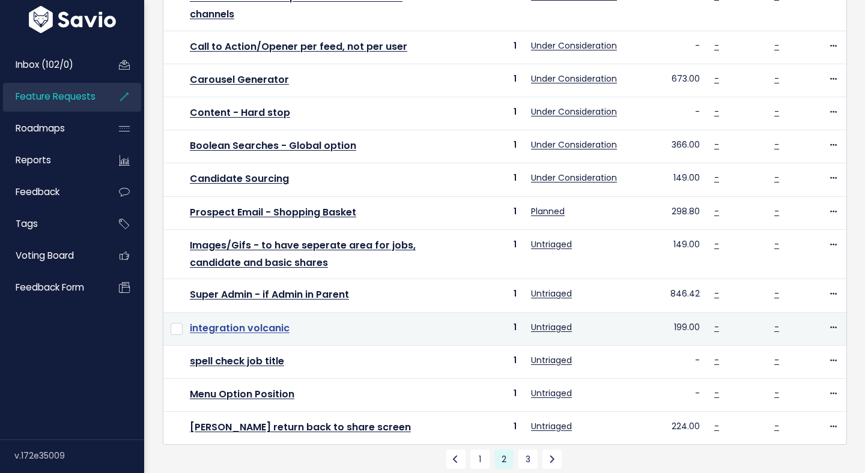
click at [279, 321] on link "integration volcanic" at bounding box center [240, 328] width 100 height 14
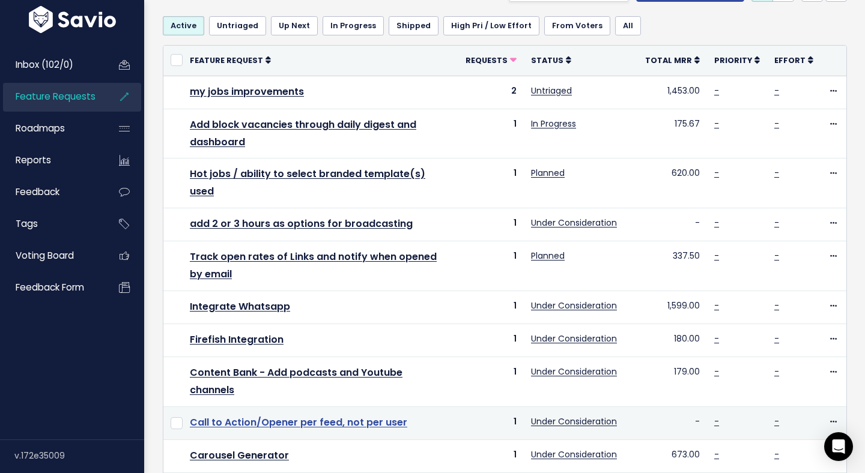
scroll to position [76, 0]
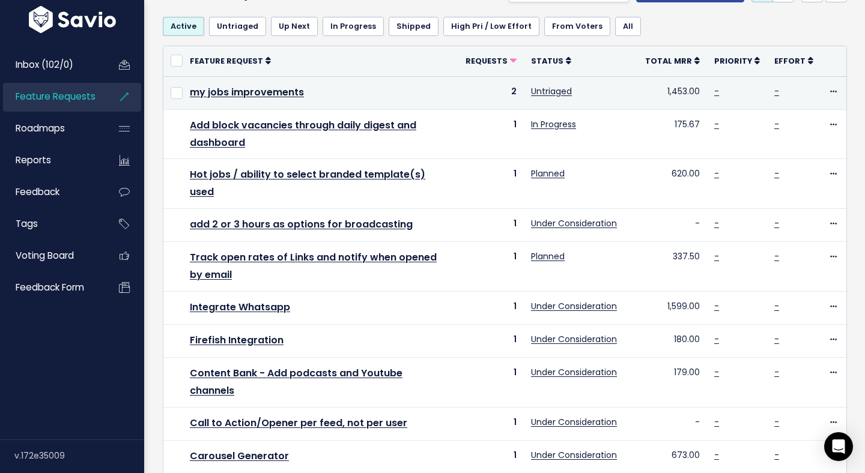
click at [253, 100] on td "my jobs improvements" at bounding box center [321, 92] width 276 height 33
click at [255, 97] on link "my jobs improvements" at bounding box center [247, 92] width 114 height 14
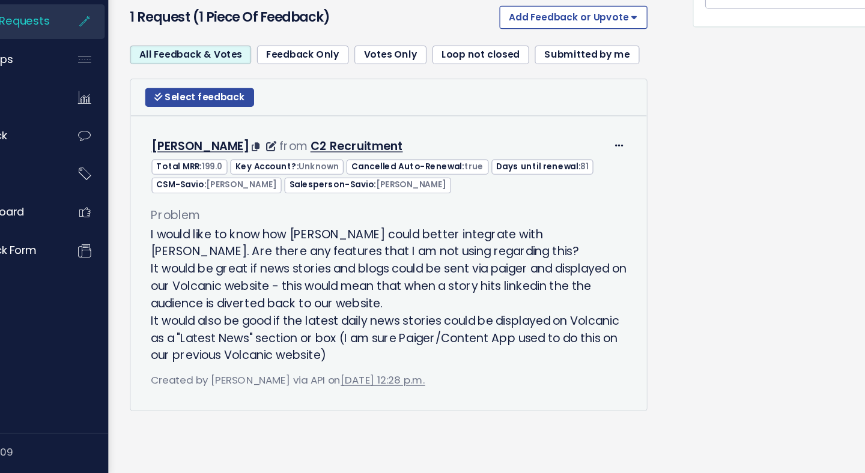
scroll to position [494, 0]
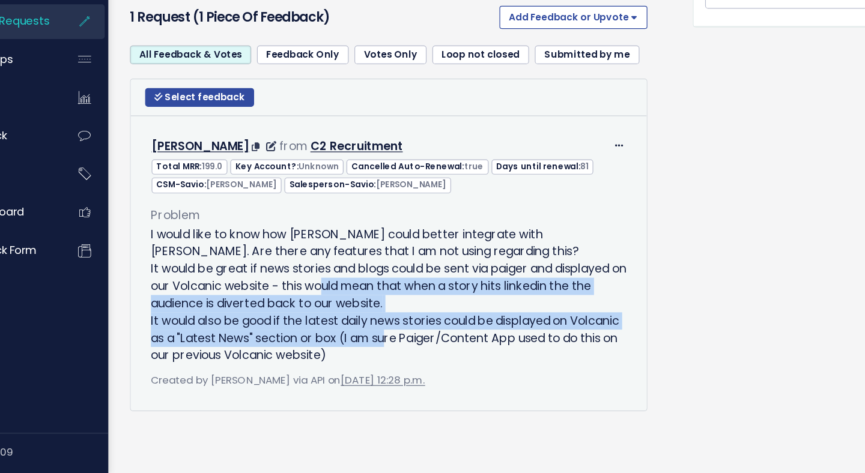
drag, startPoint x: 330, startPoint y: 317, endPoint x: 413, endPoint y: 362, distance: 94.0
click at [413, 362] on p "I would like to know how Paiger could better integrate with Volcanic. Are there…" at bounding box center [378, 324] width 396 height 115
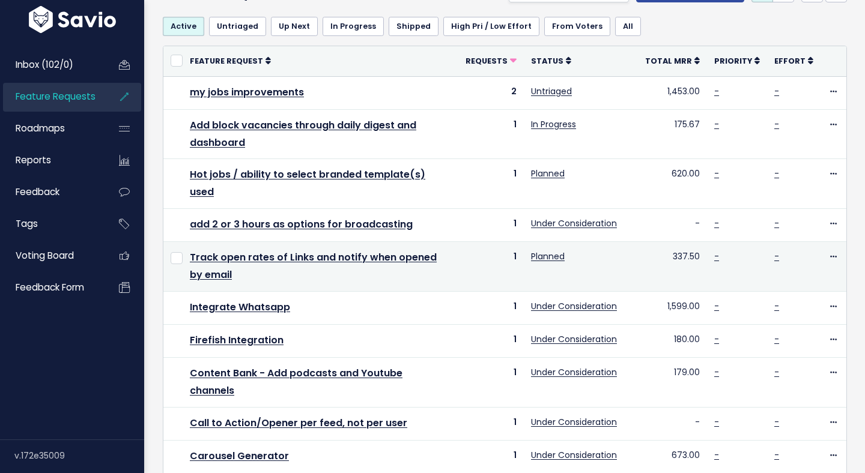
scroll to position [452, 0]
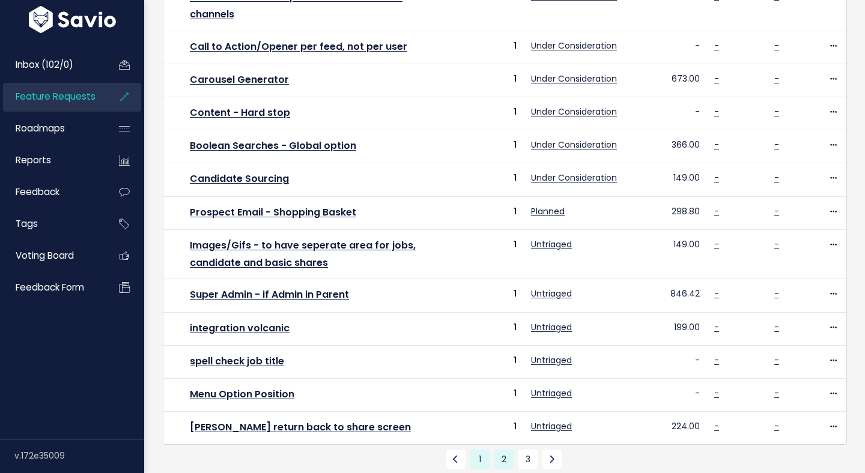
click at [480, 450] on link "1" at bounding box center [479, 459] width 19 height 19
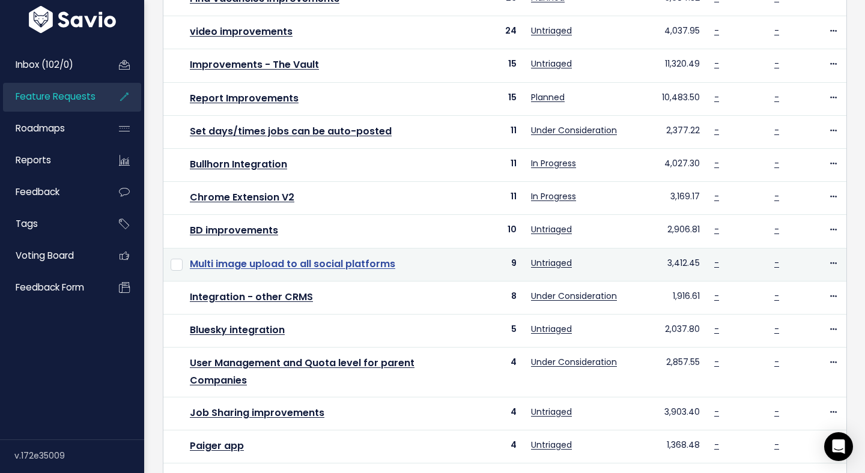
scroll to position [261, 0]
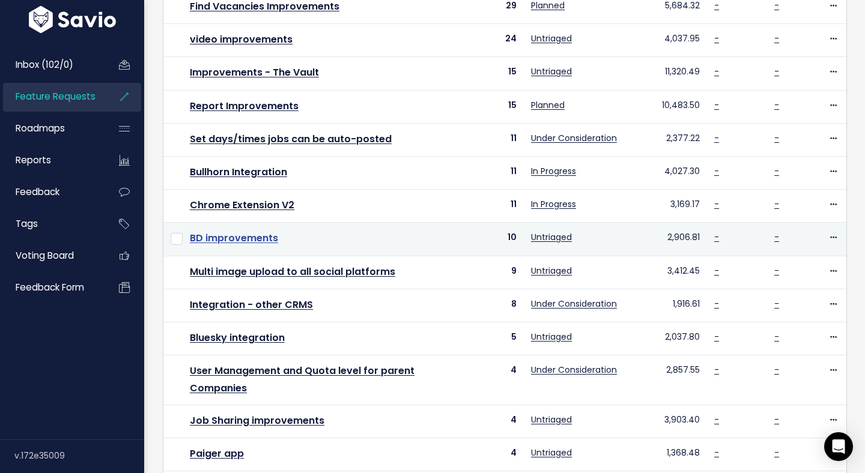
click at [226, 232] on link "BD improvements" at bounding box center [234, 238] width 88 height 14
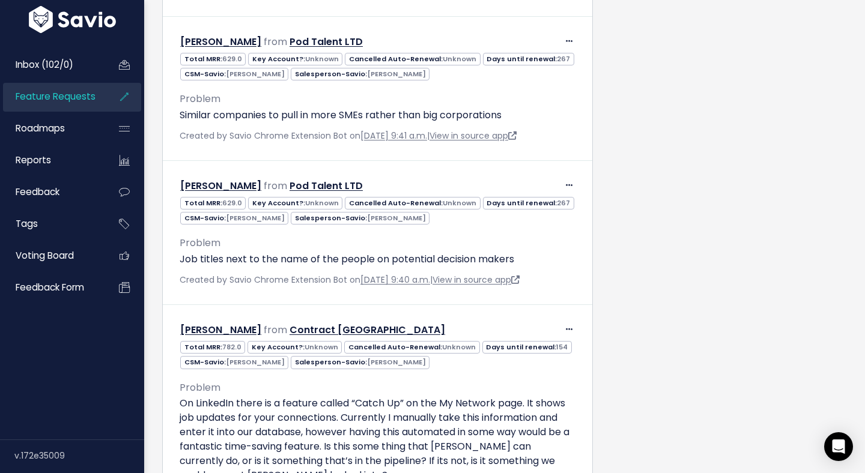
scroll to position [1684, 0]
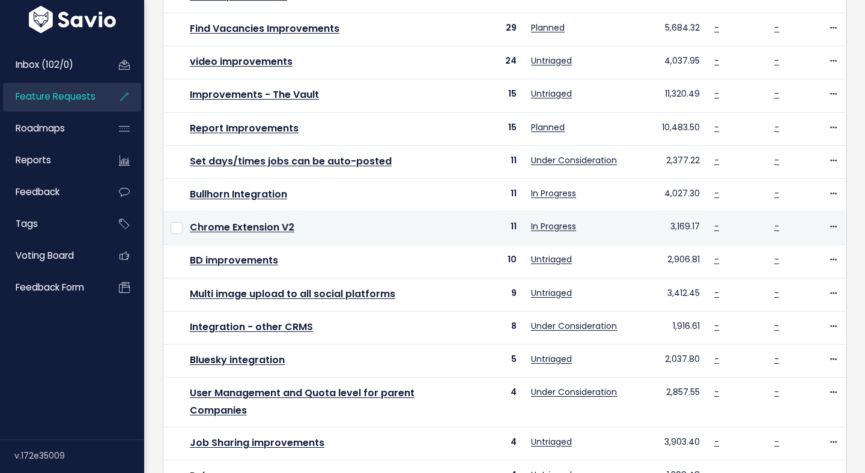
scroll to position [240, 0]
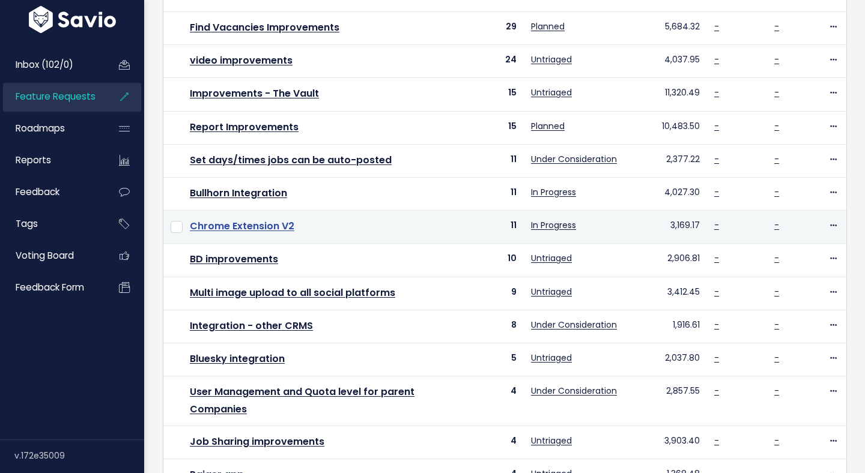
click at [255, 223] on link "Chrome Extension V2" at bounding box center [242, 226] width 104 height 14
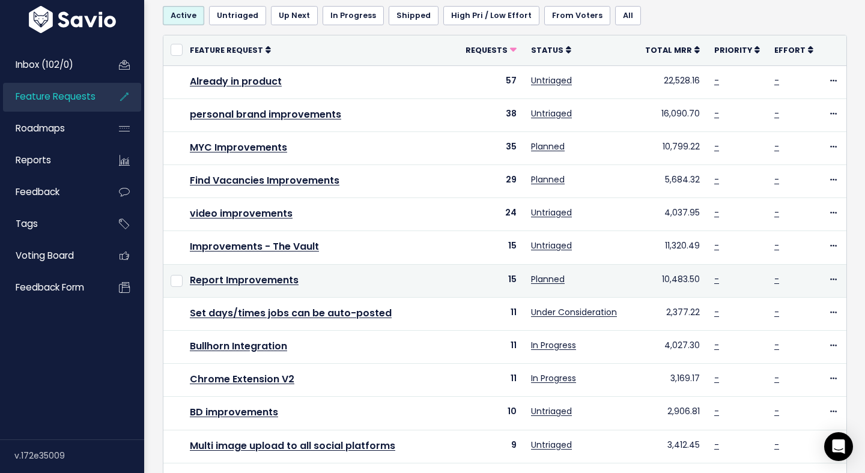
scroll to position [50, 0]
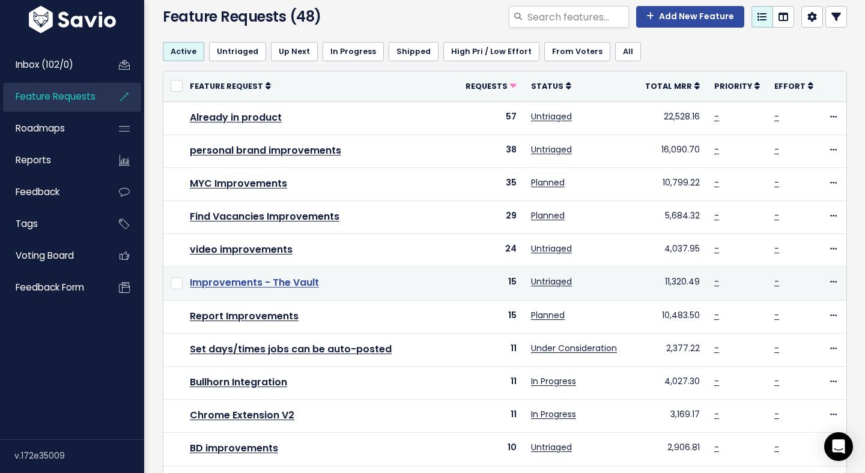
click at [277, 278] on link "Improvements - The Vault" at bounding box center [254, 283] width 129 height 14
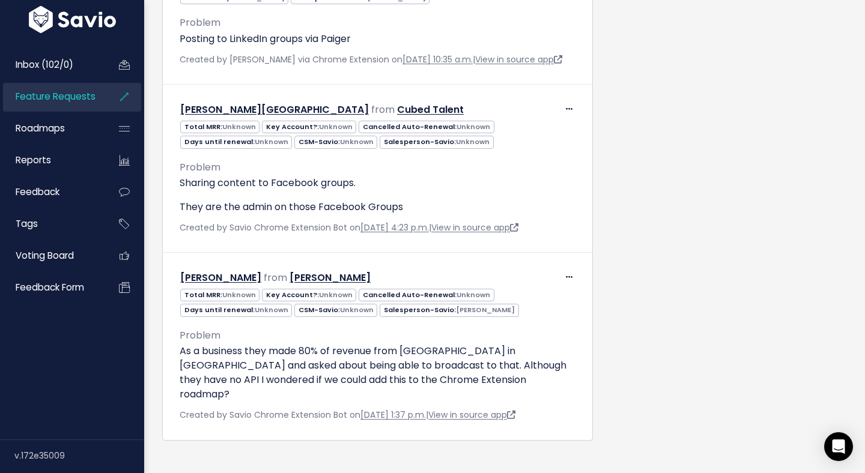
scroll to position [2317, 0]
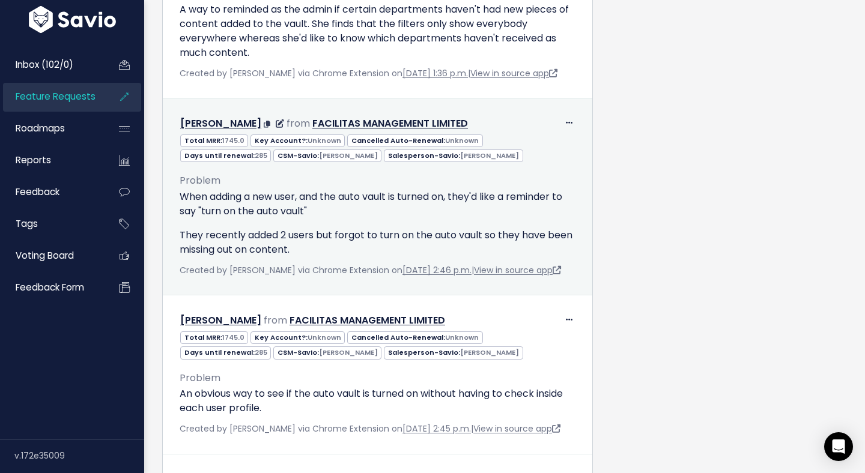
scroll to position [927, 0]
drag, startPoint x: 423, startPoint y: 279, endPoint x: 397, endPoint y: 248, distance: 40.4
click at [397, 248] on div "When adding a new user, and the auto vault is turned on, they'd like a reminder…" at bounding box center [378, 222] width 396 height 67
click at [397, 218] on p "When adding a new user, and the auto vault is turned on, they'd like a reminder…" at bounding box center [378, 203] width 396 height 29
drag, startPoint x: 397, startPoint y: 248, endPoint x: 454, endPoint y: 288, distance: 69.8
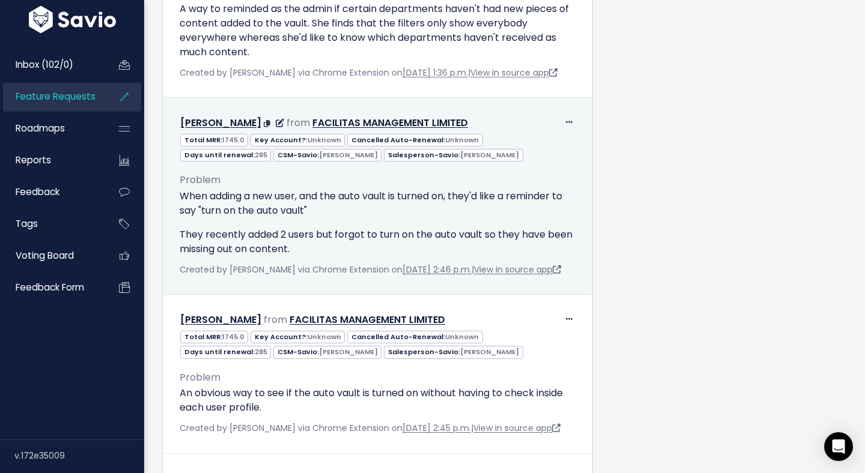
click at [454, 277] on div "Problem When adding a new user, and the auto vault is turned on, they'd like a …" at bounding box center [378, 219] width 414 height 115
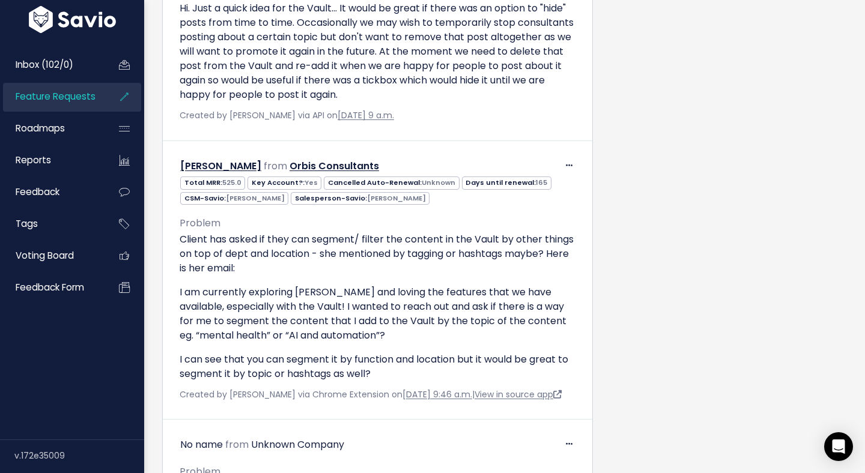
scroll to position [4553, 0]
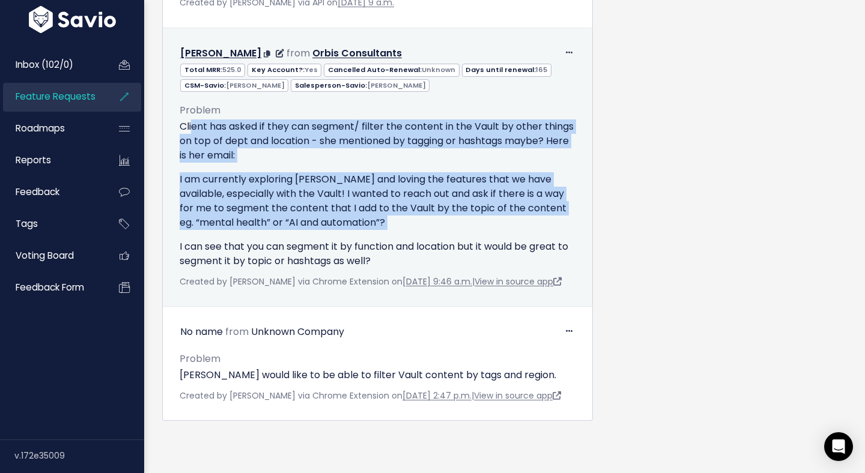
drag, startPoint x: 192, startPoint y: 96, endPoint x: 340, endPoint y: 205, distance: 183.9
click at [340, 205] on div "Client has asked if they can segment/ filter the content in the Vault by other …" at bounding box center [378, 194] width 396 height 149
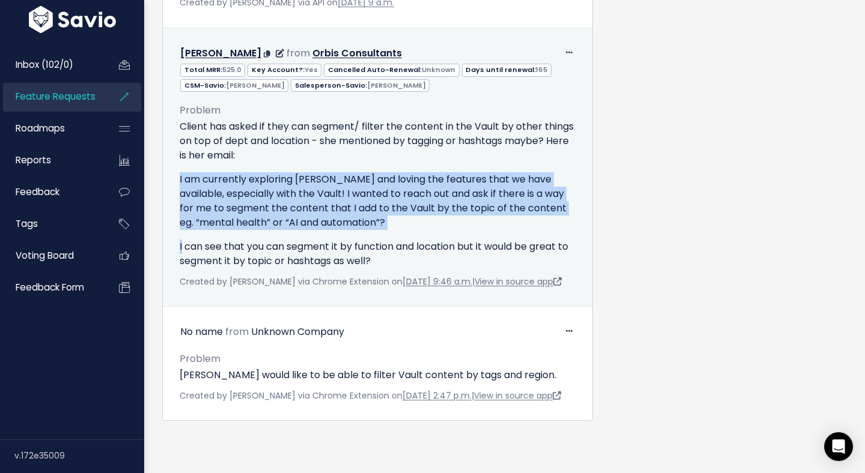
drag, startPoint x: 340, startPoint y: 205, endPoint x: 192, endPoint y: 137, distance: 163.1
click at [192, 137] on div "Client has asked if they can segment/ filter the content in the Vault by other …" at bounding box center [378, 194] width 396 height 149
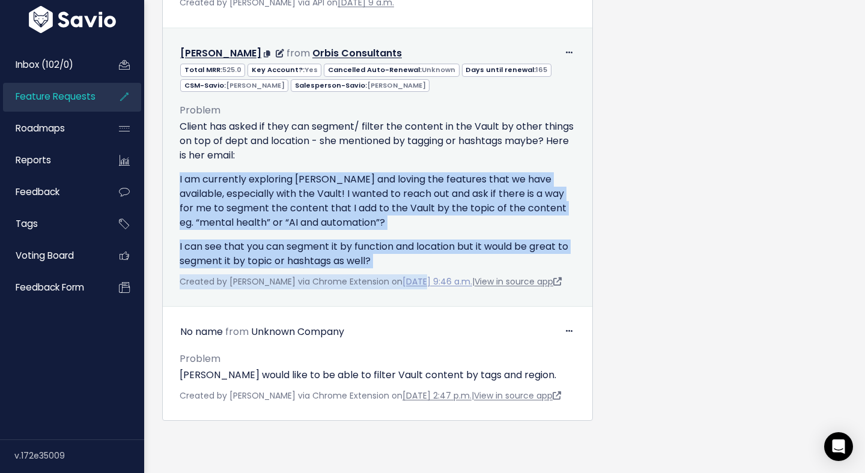
drag, startPoint x: 192, startPoint y: 137, endPoint x: 411, endPoint y: 246, distance: 244.9
click at [411, 246] on div "Problem Client has asked if they can segment/ filter the content in the Vault b…" at bounding box center [378, 190] width 414 height 197
click at [399, 240] on p "I can see that you can segment it by function and location but it would be grea…" at bounding box center [378, 254] width 396 height 29
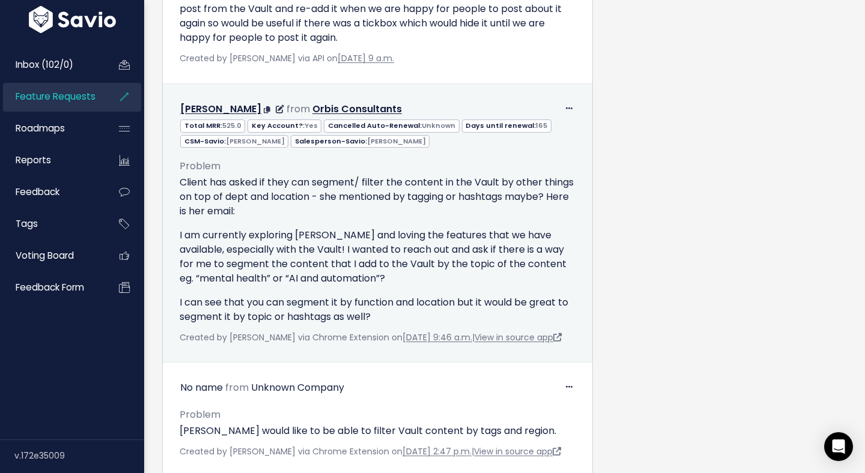
scroll to position [4255, 0]
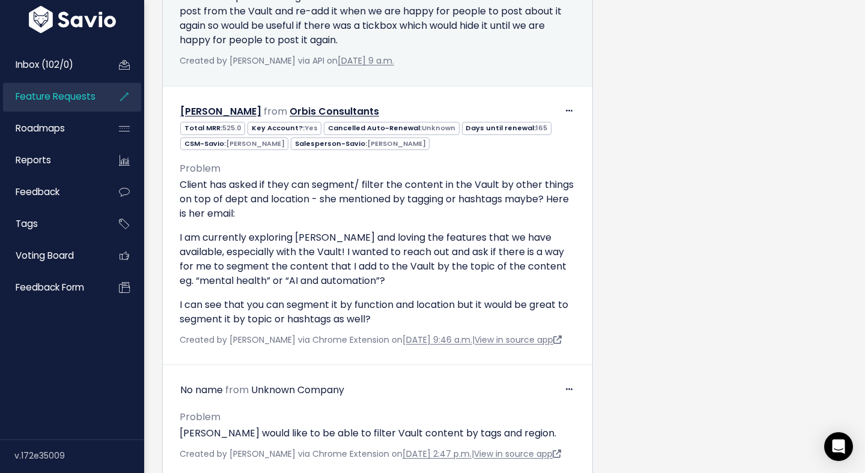
drag, startPoint x: 265, startPoint y: 163, endPoint x: 521, endPoint y: 265, distance: 274.9
click at [521, 68] on div "Created by Lisa Woods via API on Aug. 5, 2024, 9 a.m." at bounding box center [378, 60] width 396 height 15
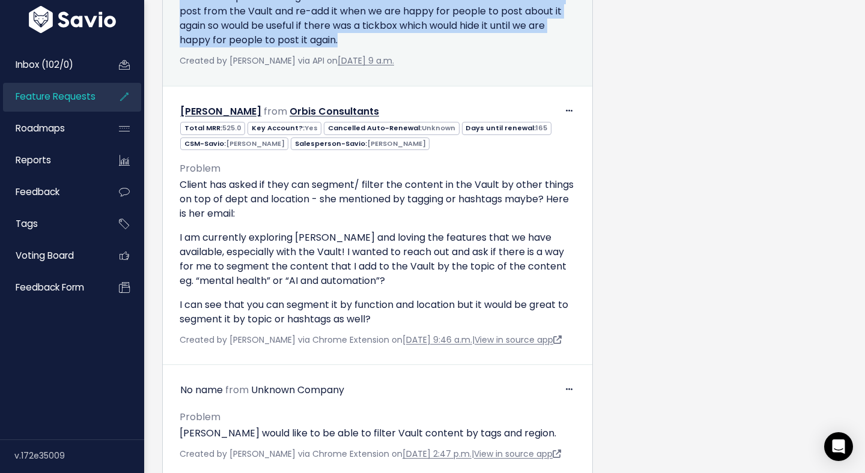
drag, startPoint x: 513, startPoint y: 256, endPoint x: 368, endPoint y: 171, distance: 168.0
drag, startPoint x: 368, startPoint y: 171, endPoint x: 519, endPoint y: 247, distance: 168.9
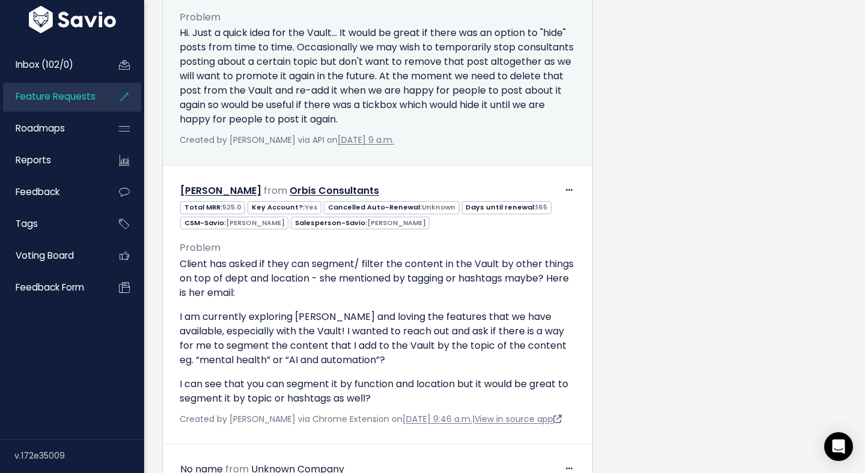
scroll to position [4007, 0]
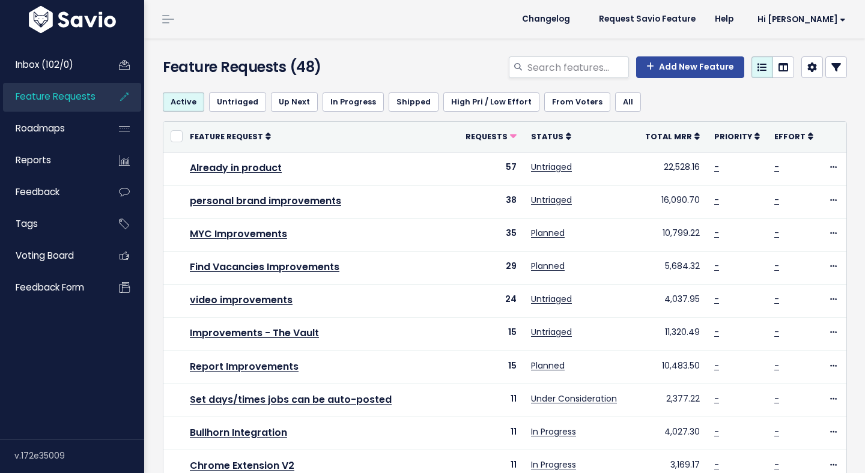
scroll to position [50, 0]
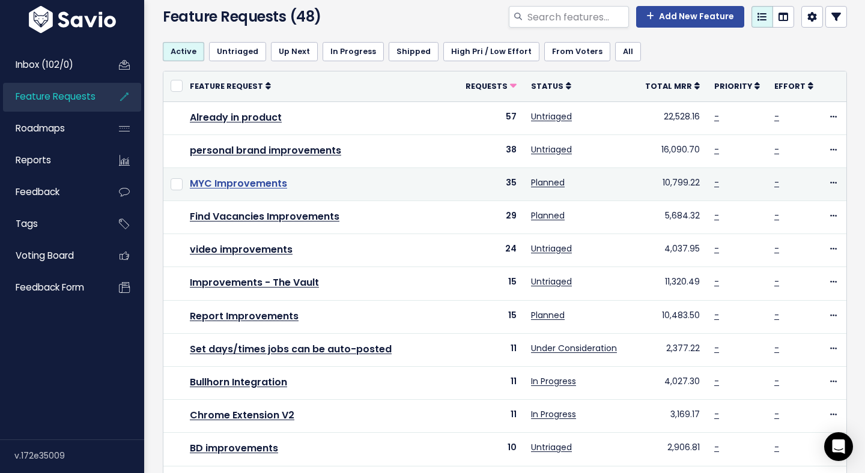
click at [264, 187] on link "MYC Improvements" at bounding box center [238, 184] width 97 height 14
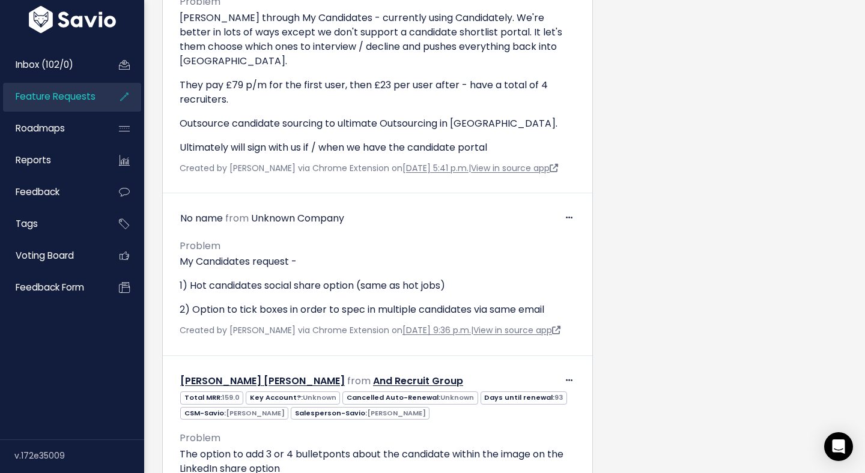
scroll to position [9059, 0]
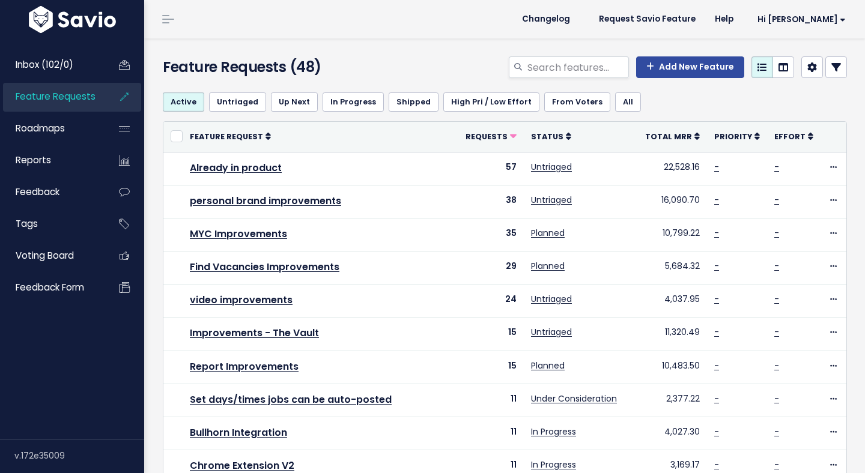
scroll to position [50, 0]
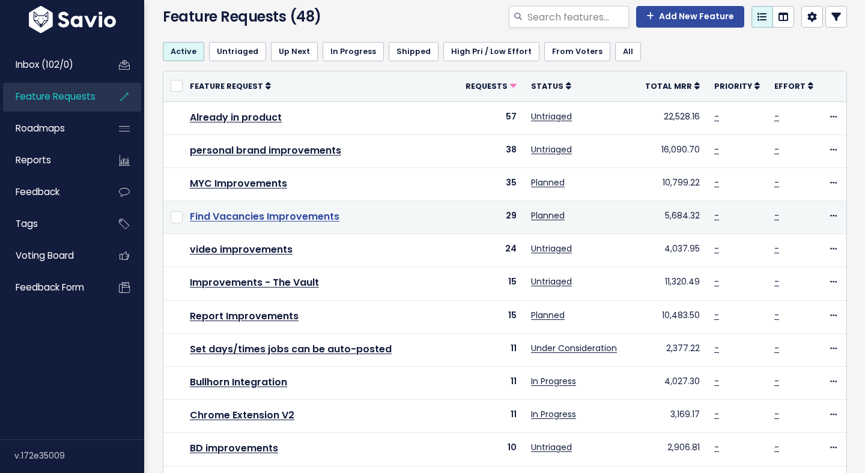
click at [309, 217] on link "Find Vacancies Improvements" at bounding box center [265, 217] width 150 height 14
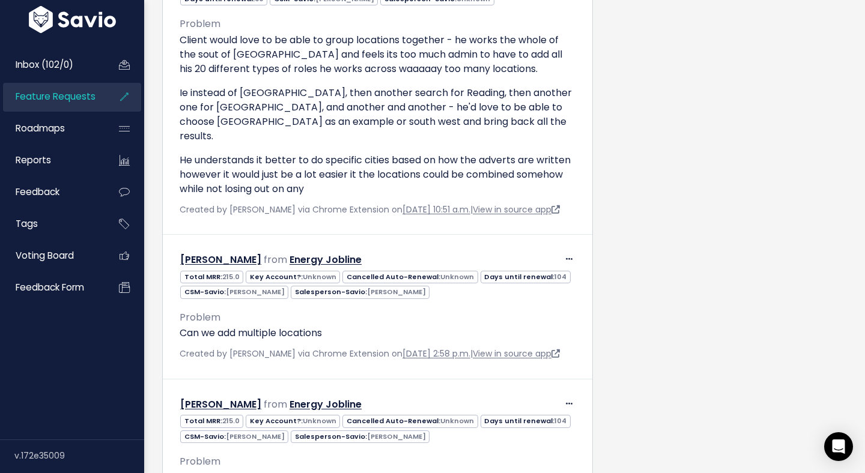
scroll to position [2885, 0]
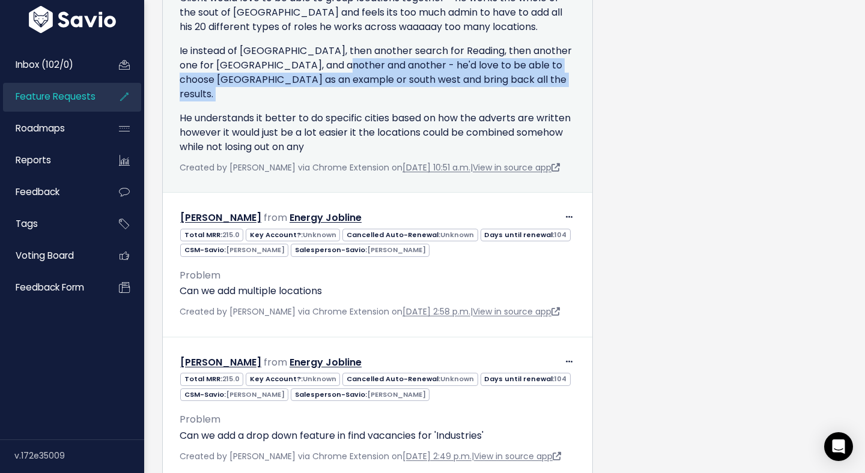
drag, startPoint x: 313, startPoint y: 179, endPoint x: 466, endPoint y: 209, distance: 155.5
click at [466, 154] on div "Client would love to be able to group locations together - he works the whole o…" at bounding box center [378, 72] width 396 height 163
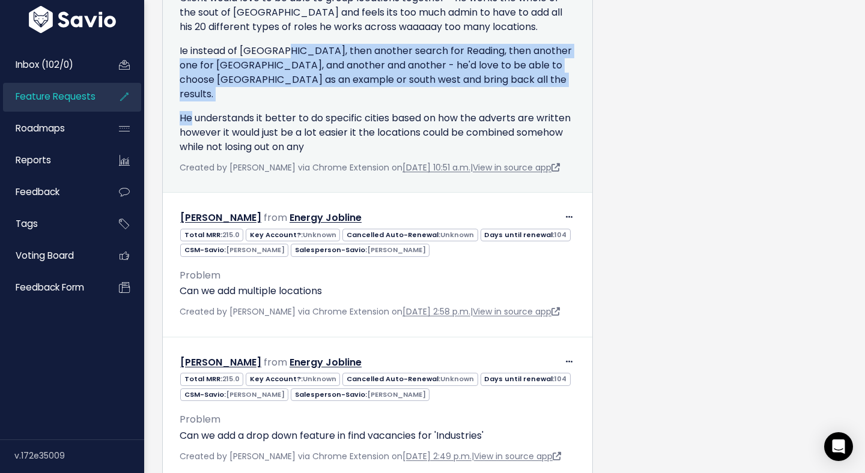
drag, startPoint x: 466, startPoint y: 209, endPoint x: 290, endPoint y: 175, distance: 179.2
click at [290, 154] on div "Client would love to be able to group locations together - he works the whole o…" at bounding box center [378, 72] width 396 height 163
click at [290, 101] on p "Ie instead of London, then another search for Reading, then another one for Bri…" at bounding box center [378, 73] width 396 height 58
drag, startPoint x: 290, startPoint y: 175, endPoint x: 482, endPoint y: 214, distance: 195.6
click at [482, 154] on div "Client would love to be able to group locations together - he works the whole o…" at bounding box center [378, 72] width 396 height 163
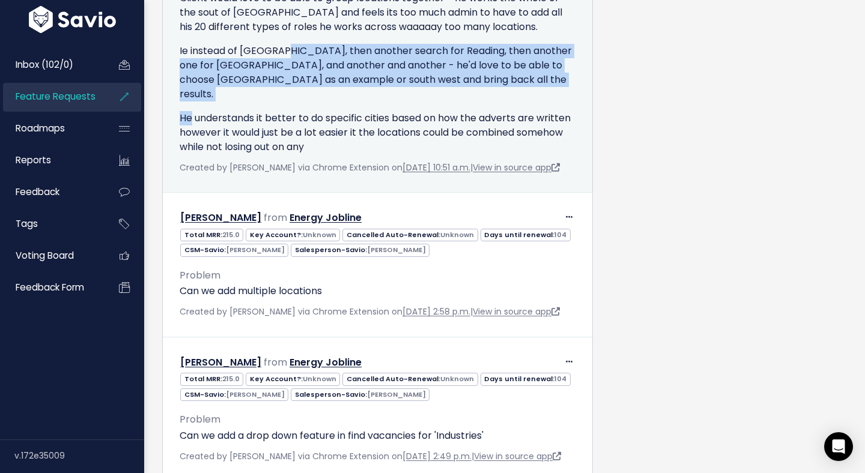
click at [482, 154] on div "Client would love to be able to group locations together - he works the whole o…" at bounding box center [378, 72] width 396 height 163
drag, startPoint x: 478, startPoint y: 210, endPoint x: 380, endPoint y: 168, distance: 106.5
click at [380, 154] on div "Client would love to be able to group locations together - he works the whole o…" at bounding box center [378, 72] width 396 height 163
click at [380, 101] on p "Ie instead of London, then another search for Reading, then another one for Bri…" at bounding box center [378, 73] width 396 height 58
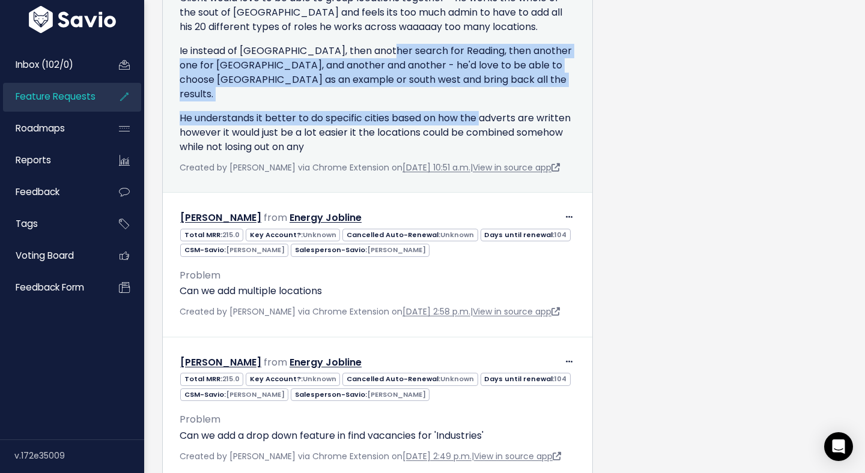
drag, startPoint x: 380, startPoint y: 168, endPoint x: 479, endPoint y: 228, distance: 115.9
click at [479, 154] on div "Client would love to be able to group locations together - he works the whole o…" at bounding box center [378, 72] width 396 height 163
click at [479, 154] on p "He understands it better to do specific cities based on how the adverts are wri…" at bounding box center [378, 132] width 396 height 43
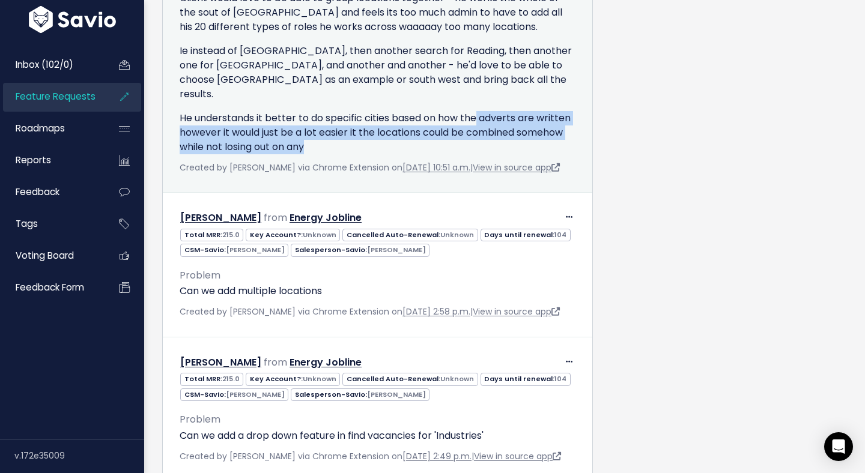
drag, startPoint x: 479, startPoint y: 228, endPoint x: 515, endPoint y: 259, distance: 47.2
click at [515, 154] on p "He understands it better to do specific cities based on how the adverts are wri…" at bounding box center [378, 132] width 396 height 43
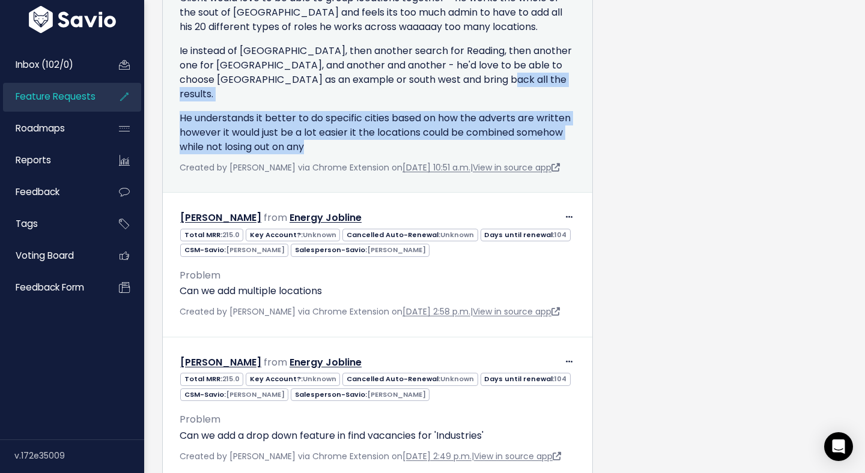
drag, startPoint x: 515, startPoint y: 259, endPoint x: 465, endPoint y: 205, distance: 72.7
click at [465, 154] on div "Client would love to be able to group locations together - he works the whole o…" at bounding box center [378, 72] width 396 height 163
click at [465, 101] on p "Ie instead of London, then another search for Reading, then another one for Bri…" at bounding box center [378, 73] width 396 height 58
drag, startPoint x: 465, startPoint y: 205, endPoint x: 528, endPoint y: 238, distance: 70.6
click at [528, 154] on div "Client would love to be able to group locations together - he works the whole o…" at bounding box center [378, 72] width 396 height 163
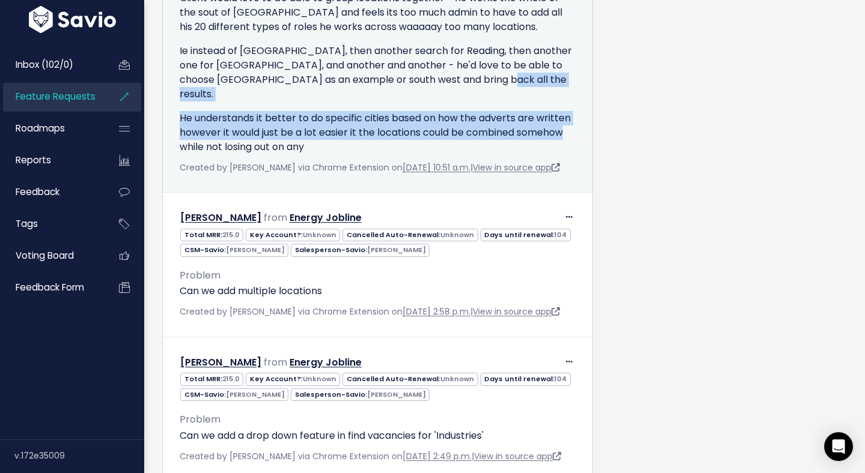
click at [528, 154] on p "He understands it better to do specific cities based on how the adverts are wri…" at bounding box center [378, 132] width 396 height 43
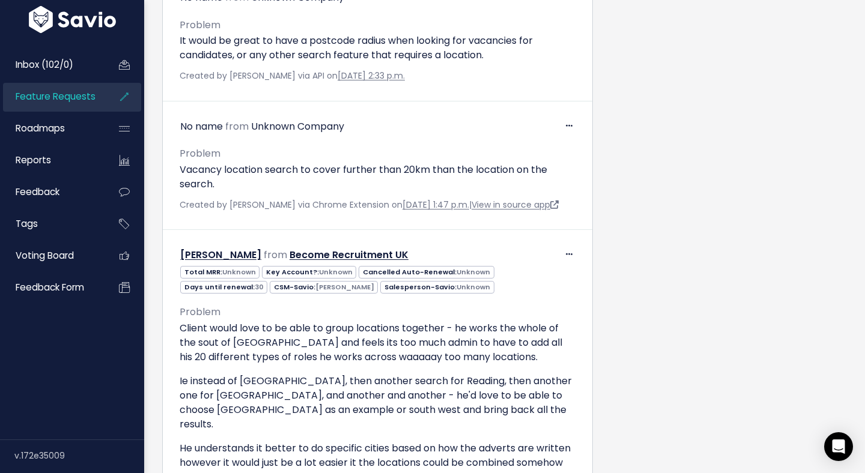
scroll to position [2410, 0]
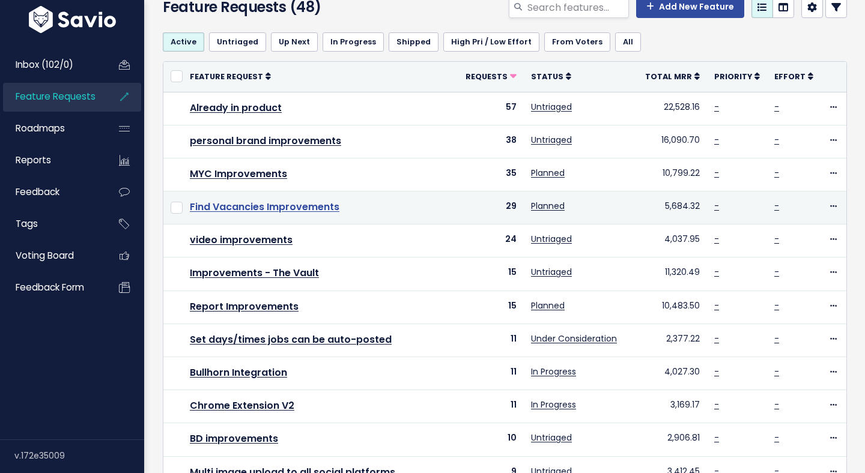
scroll to position [56, 0]
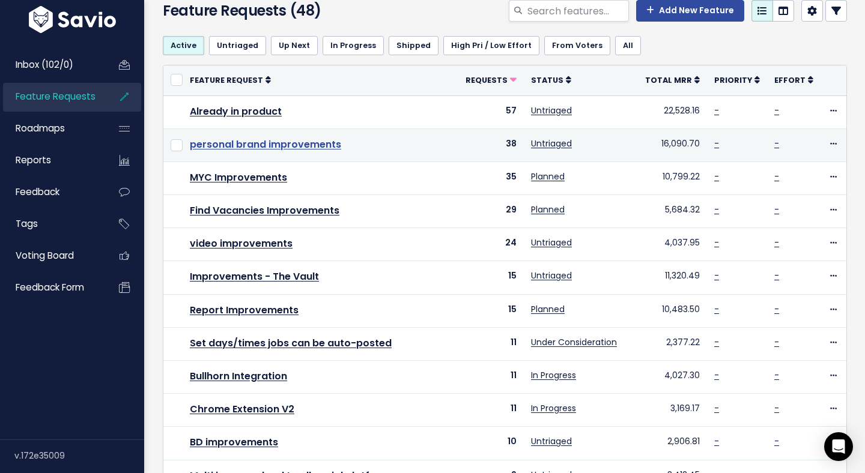
click at [267, 141] on link "personal brand improvements" at bounding box center [265, 145] width 151 height 14
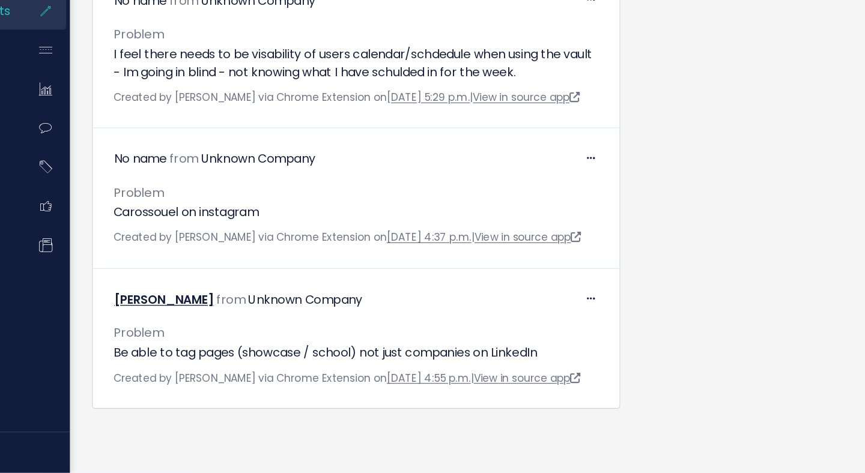
scroll to position [11052, 0]
drag, startPoint x: 398, startPoint y: 258, endPoint x: 538, endPoint y: 285, distance: 143.2
click at [538, 25] on p "Have comments through the wall be more different - I am noticing that comments …" at bounding box center [378, 2] width 396 height 43
drag, startPoint x: 538, startPoint y: 285, endPoint x: 463, endPoint y: 267, distance: 77.3
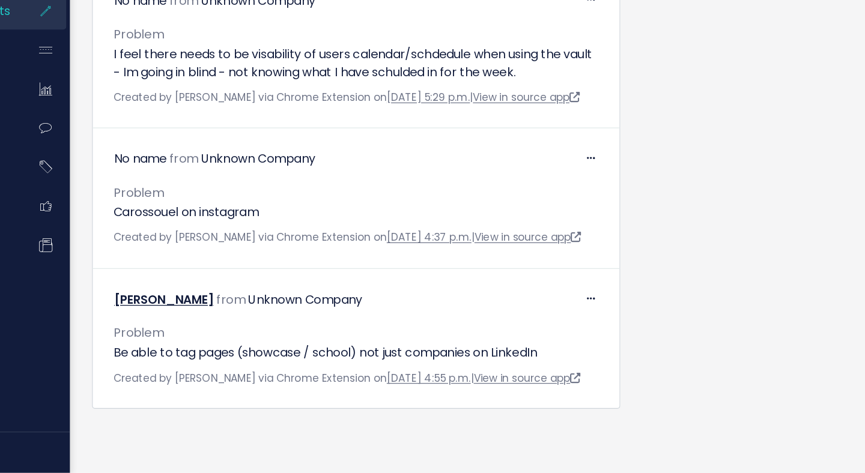
click at [463, 25] on p "Have comments through the wall be more different - I am noticing that comments …" at bounding box center [378, 2] width 396 height 43
drag, startPoint x: 463, startPoint y: 267, endPoint x: 558, endPoint y: 285, distance: 97.2
click at [558, 25] on p "Have comments through the wall be more different - I am noticing that comments …" at bounding box center [378, 2] width 396 height 43
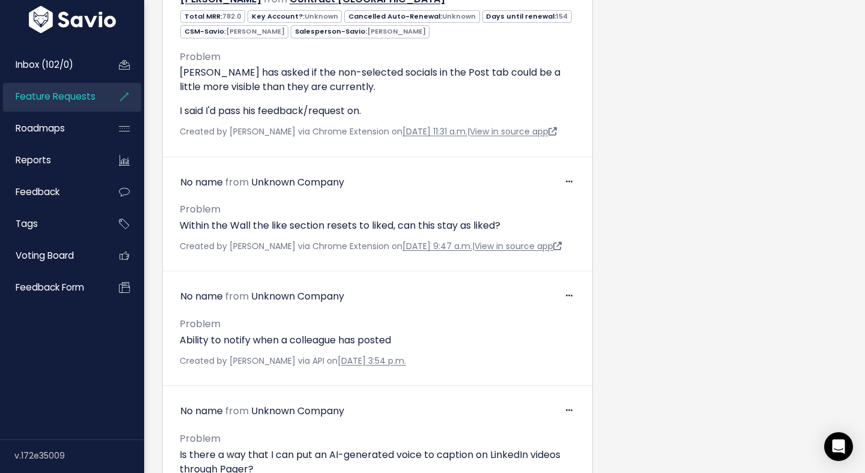
scroll to position [1258, 0]
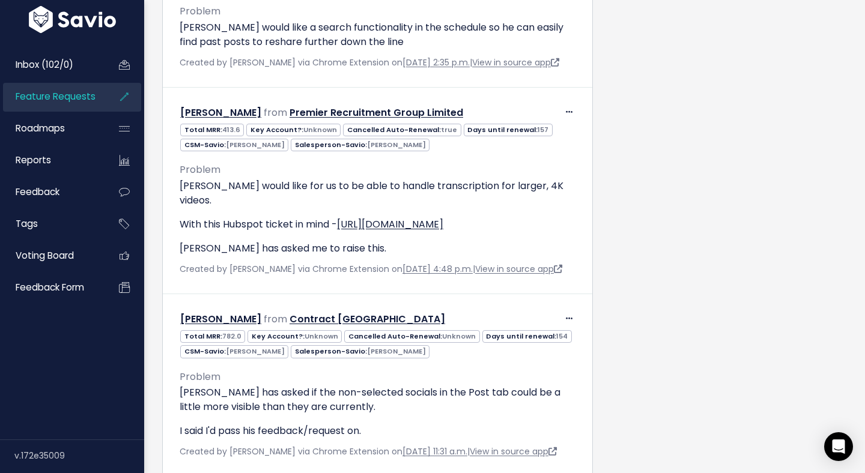
click at [73, 85] on link "Feature Requests" at bounding box center [51, 97] width 97 height 28
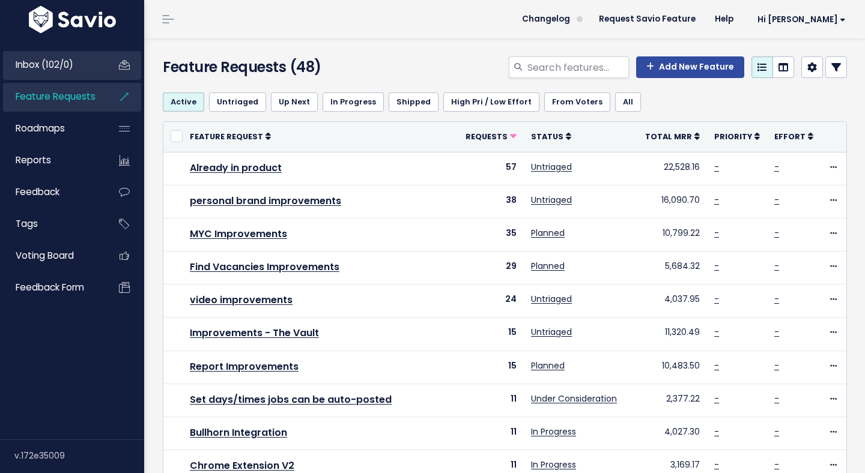
click at [31, 58] on span "Inbox (102/0)" at bounding box center [45, 64] width 58 height 13
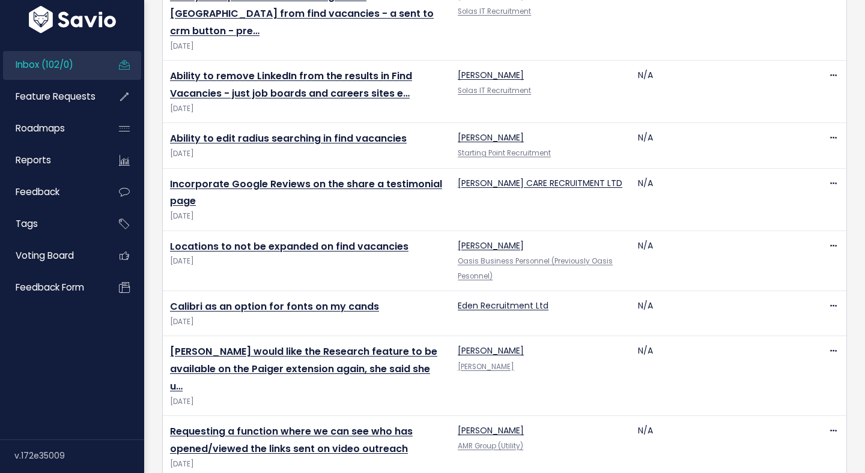
scroll to position [2597, 0]
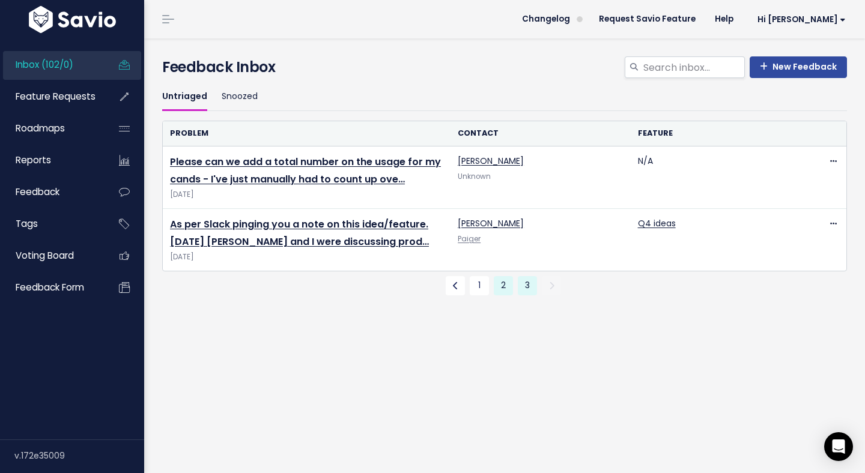
click at [504, 294] on link "2" at bounding box center [503, 285] width 19 height 19
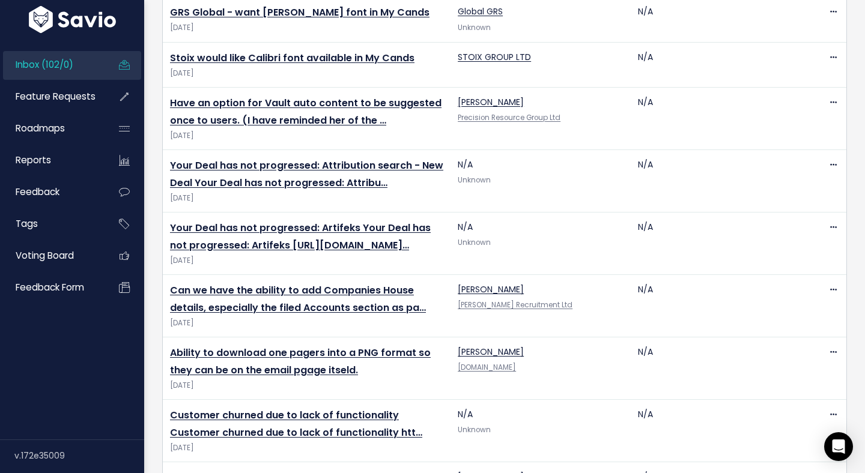
scroll to position [2736, 0]
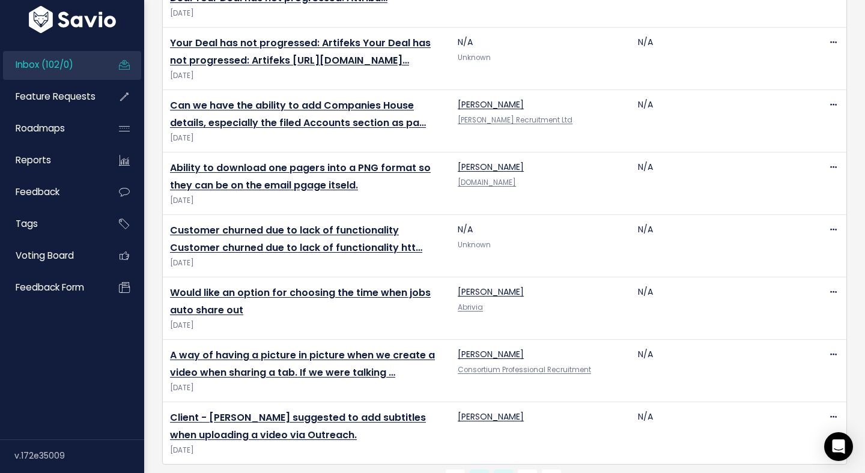
click at [484, 470] on link "1" at bounding box center [479, 479] width 19 height 19
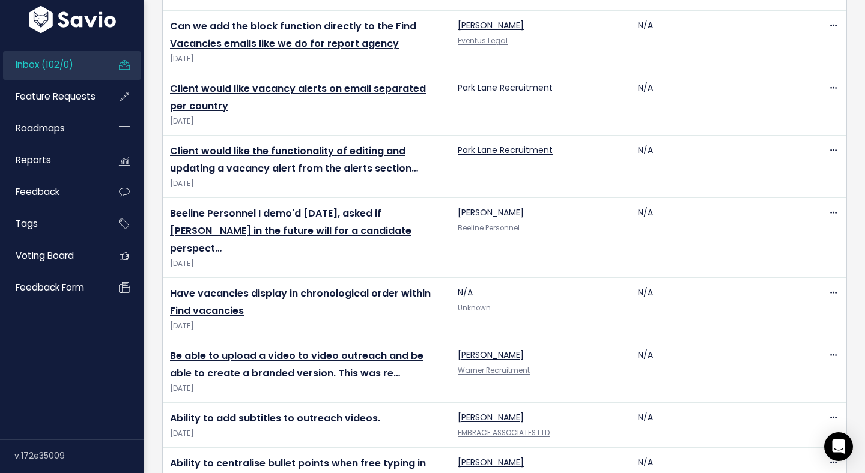
scroll to position [2434, 0]
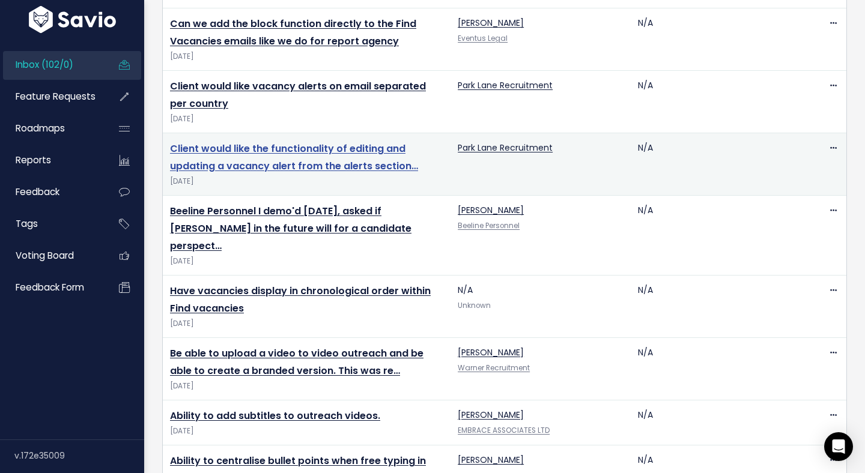
click at [358, 142] on link "Client would like the functionality of editing and updating a vacancy alert fro…" at bounding box center [294, 157] width 248 height 31
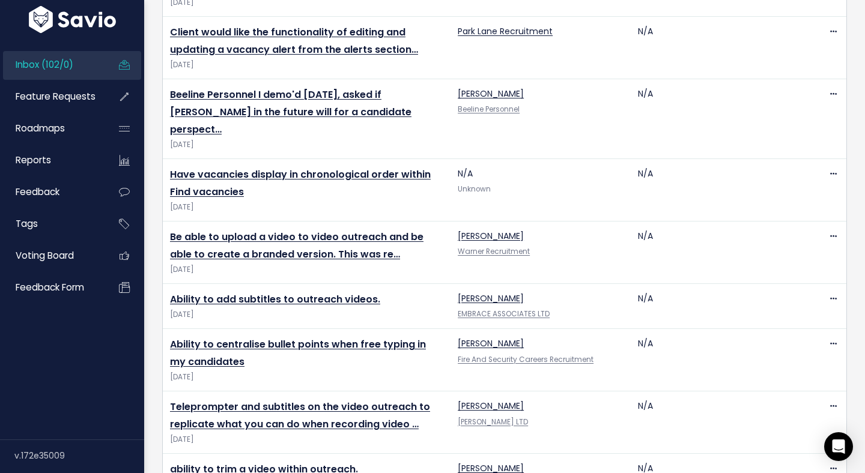
scroll to position [2597, 0]
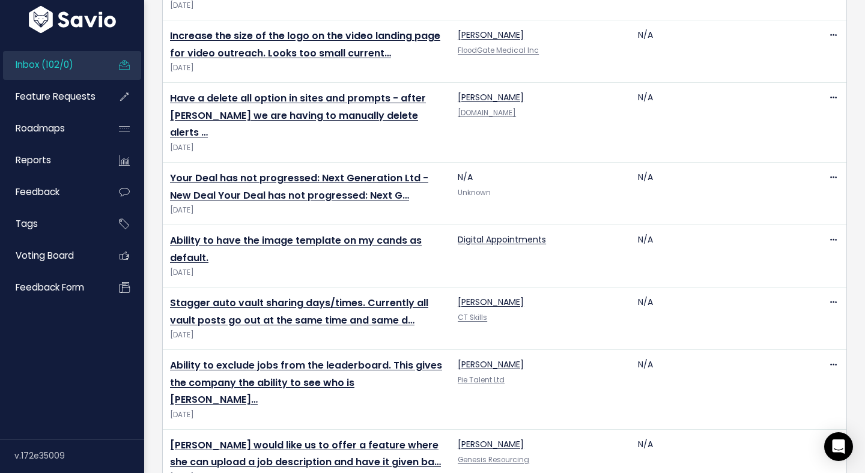
scroll to position [747, 0]
